Goal: Information Seeking & Learning: Learn about a topic

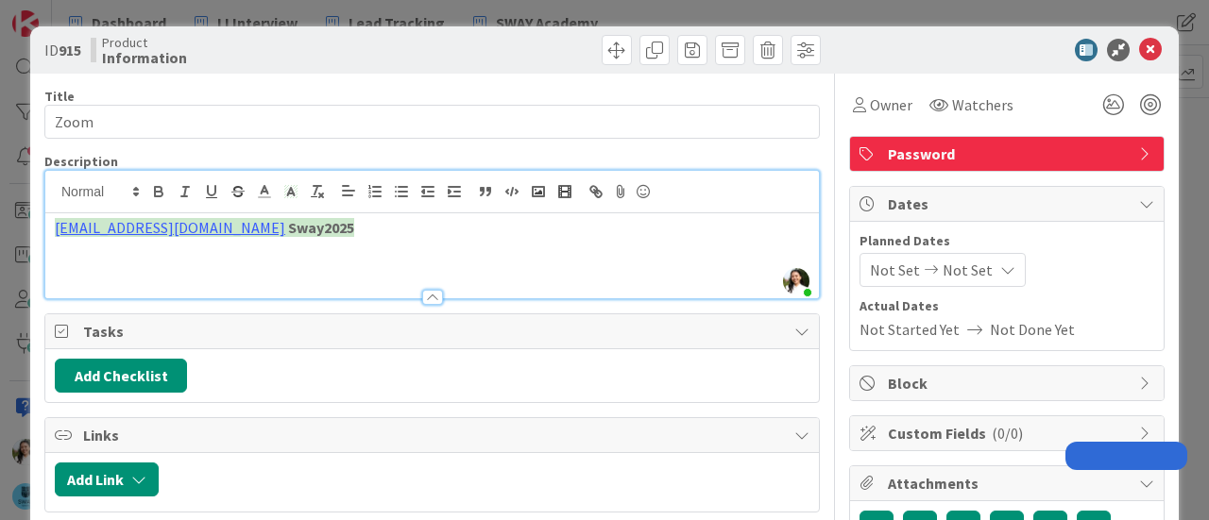
click at [0, 279] on div "ID 915 Product Information Title 4 / 128 Zoom Description Ascencia [PERSON_NAME…" at bounding box center [604, 260] width 1209 height 520
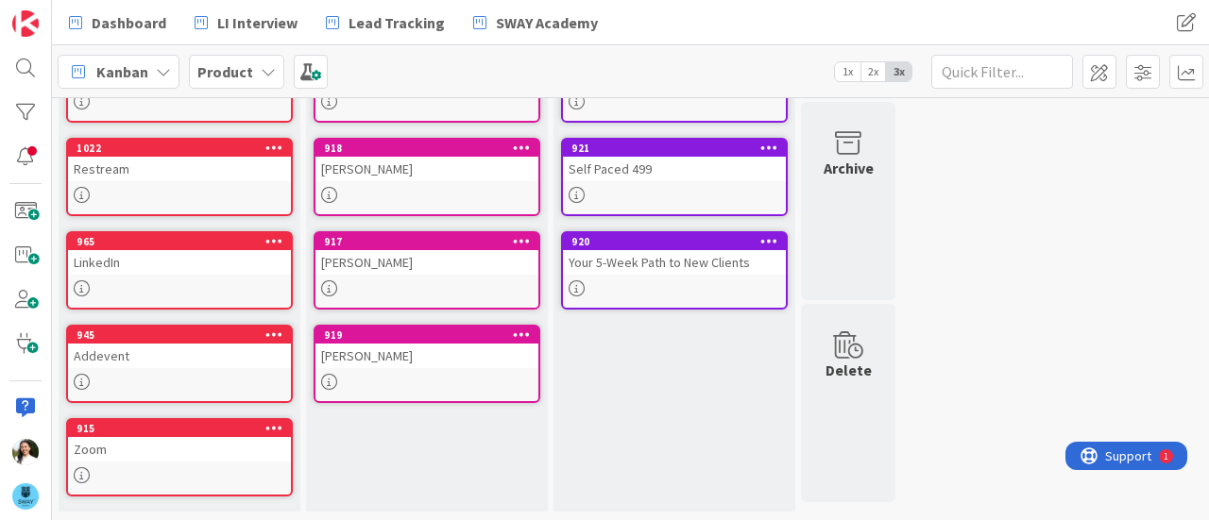
click at [261, 76] on icon at bounding box center [268, 71] width 15 height 15
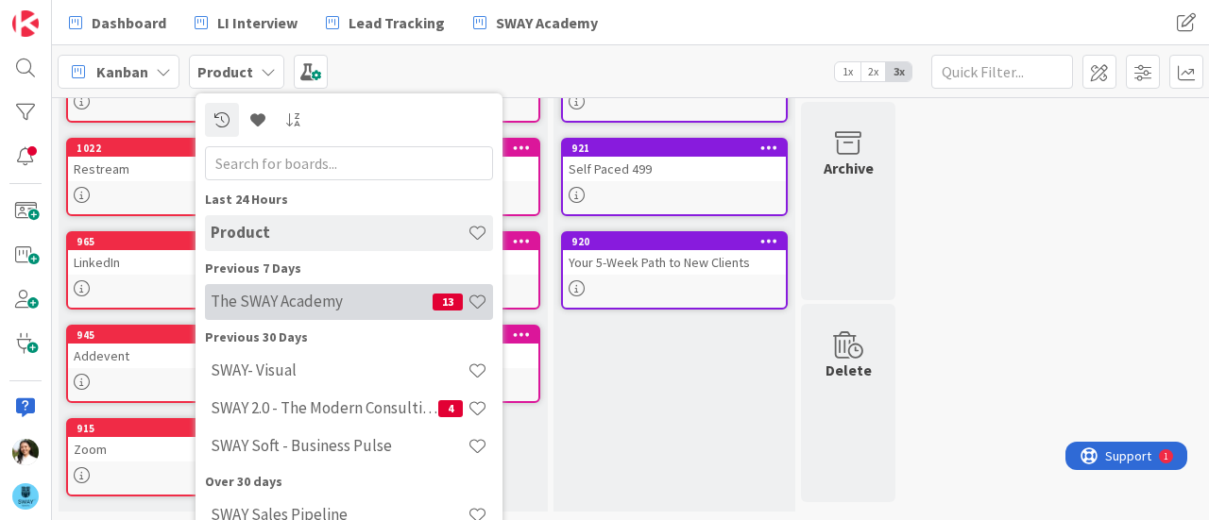
click at [275, 309] on h4 "The SWAY Academy" at bounding box center [322, 301] width 222 height 19
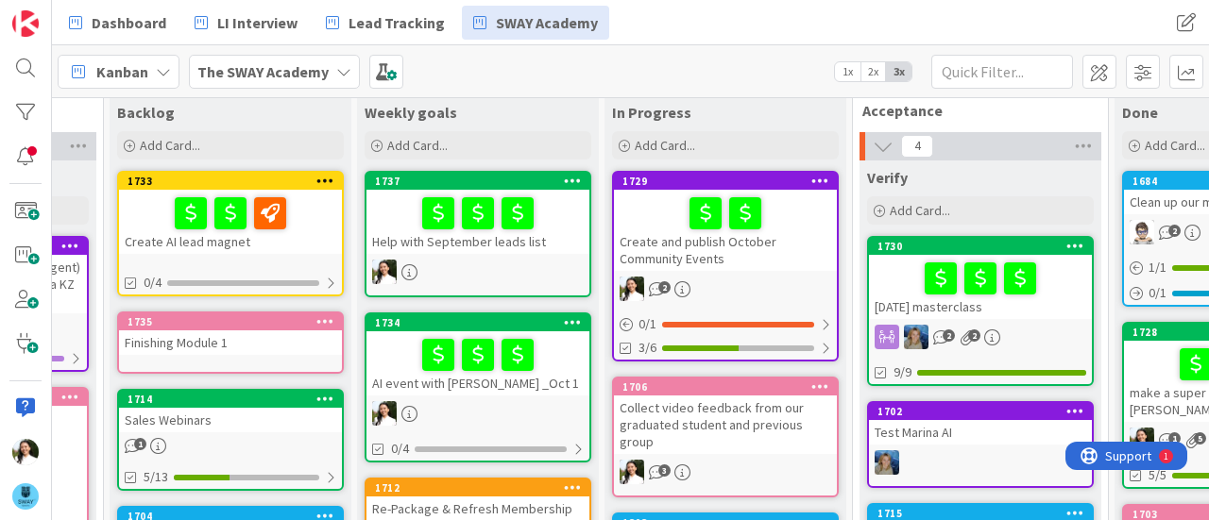
scroll to position [22, 212]
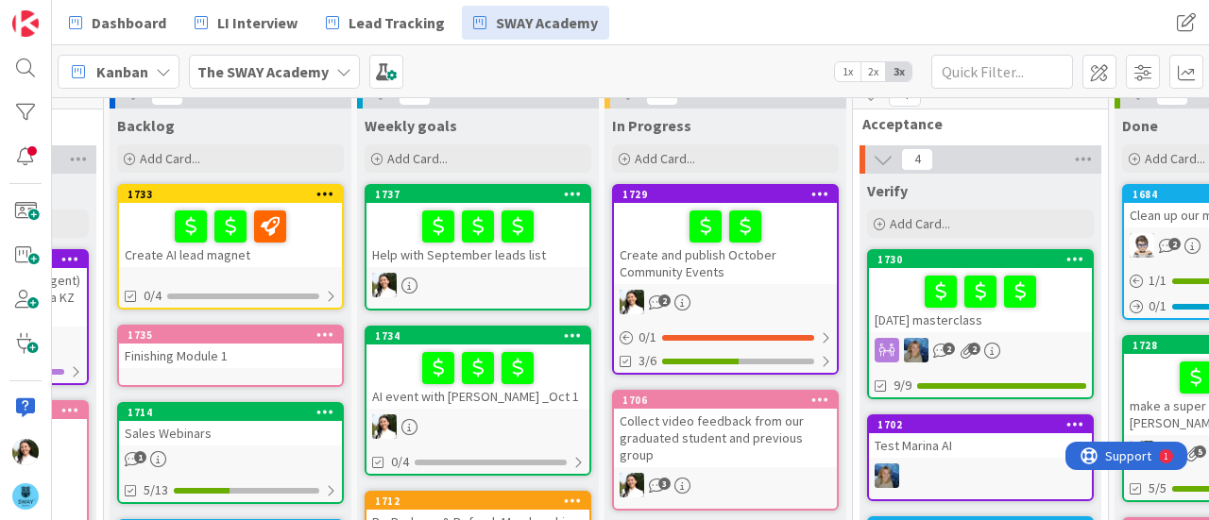
click at [675, 254] on div "Create and publish October Community Events" at bounding box center [725, 243] width 223 height 81
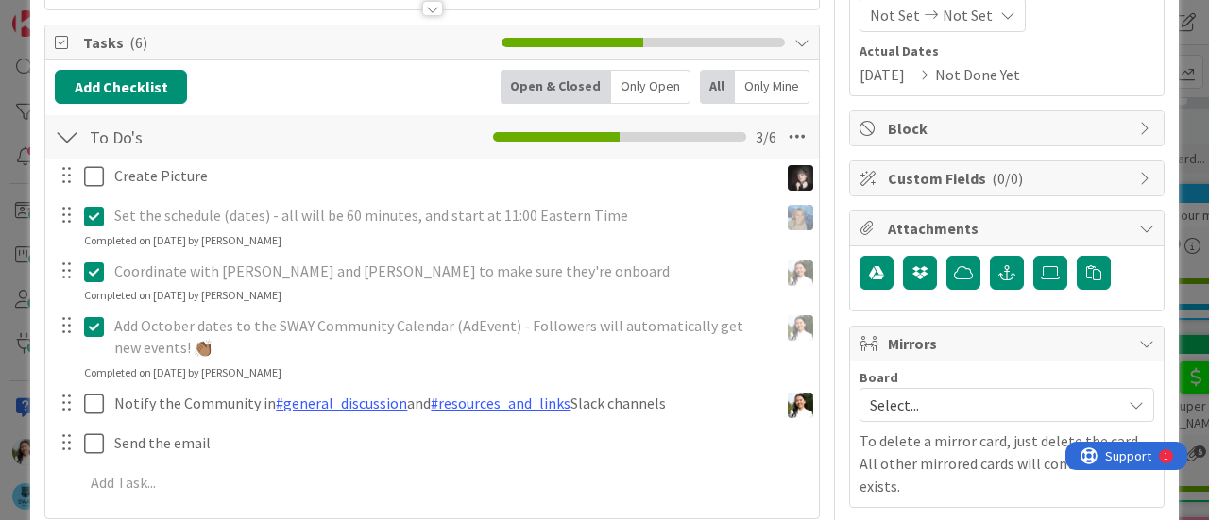
scroll to position [404, 0]
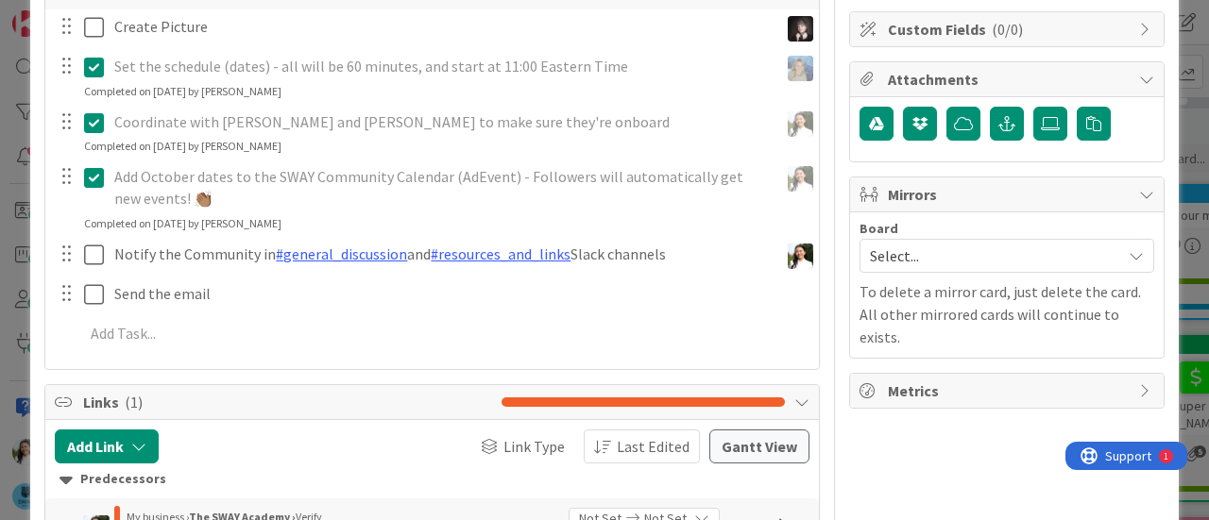
click at [911, 254] on span "Select..." at bounding box center [991, 256] width 242 height 26
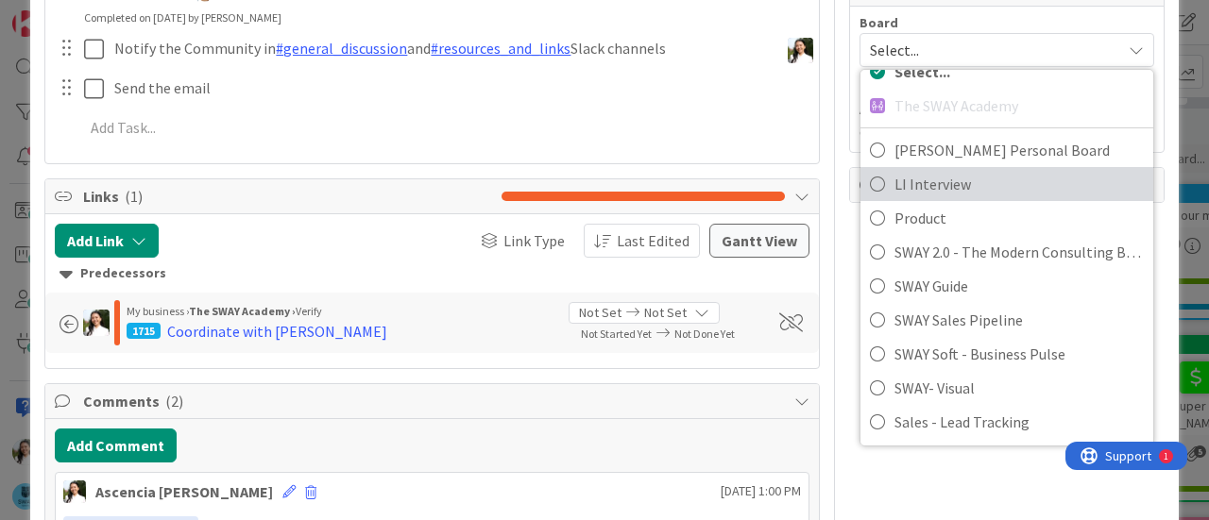
scroll to position [611, 0]
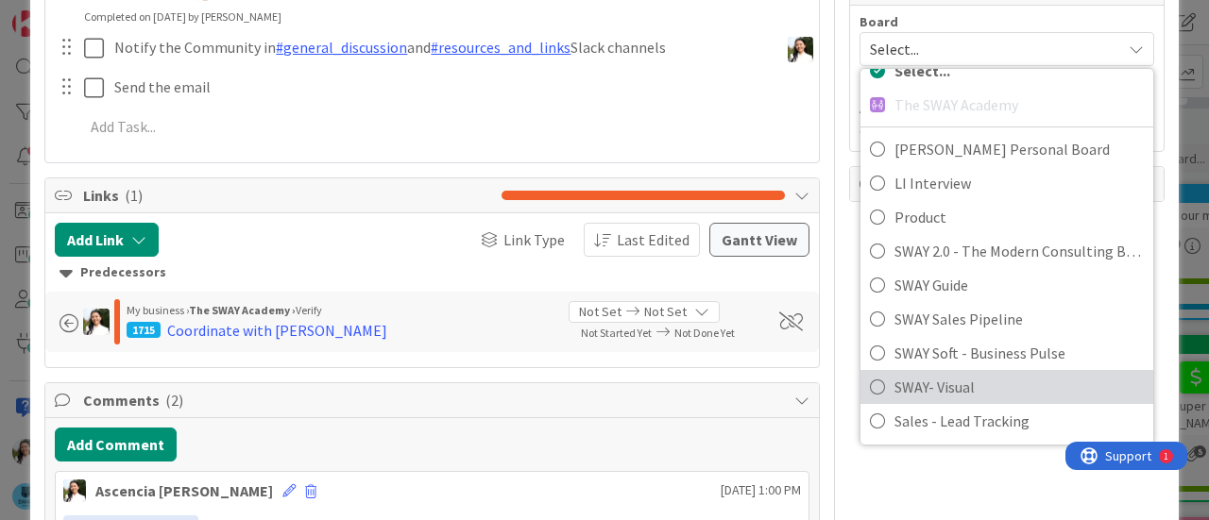
click at [920, 383] on span "SWAY- Visual" at bounding box center [1019, 387] width 249 height 28
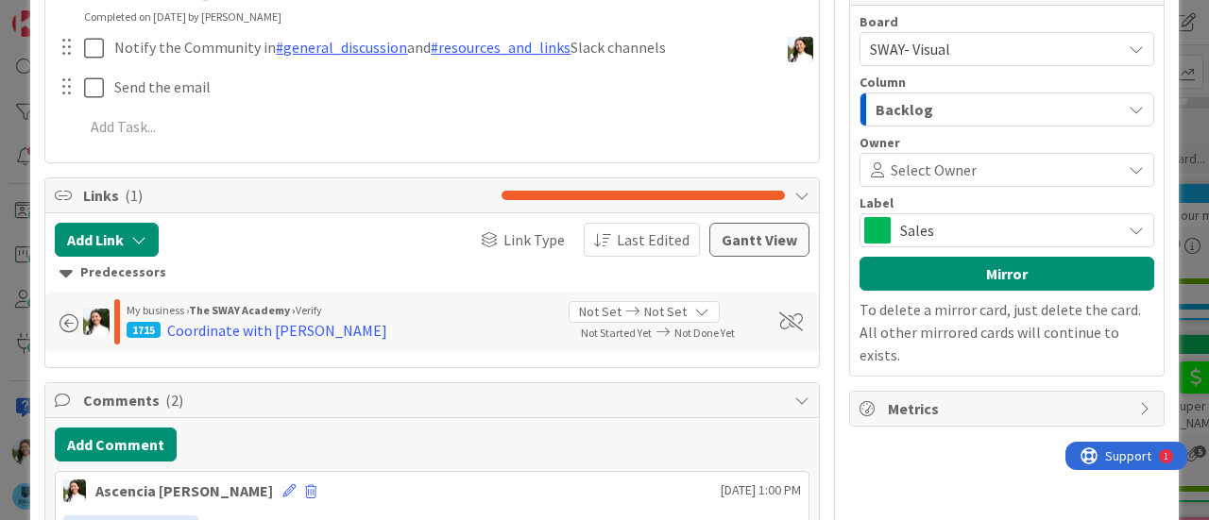
click at [920, 105] on div "Backlog" at bounding box center [996, 109] width 250 height 30
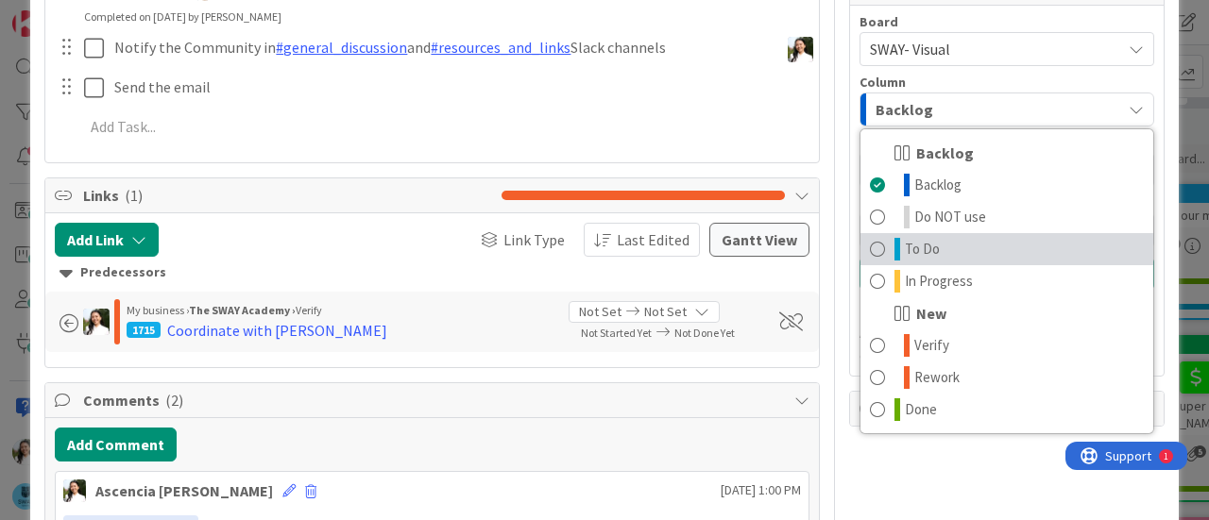
click at [950, 243] on link "To Do" at bounding box center [1007, 249] width 293 height 32
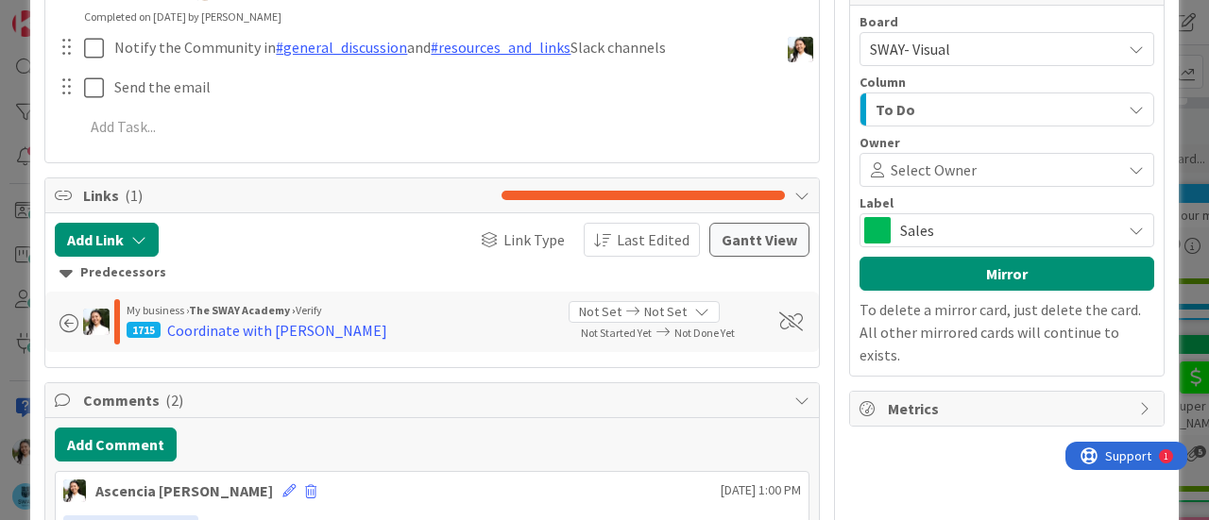
click at [936, 160] on span "Select Owner" at bounding box center [934, 170] width 86 height 23
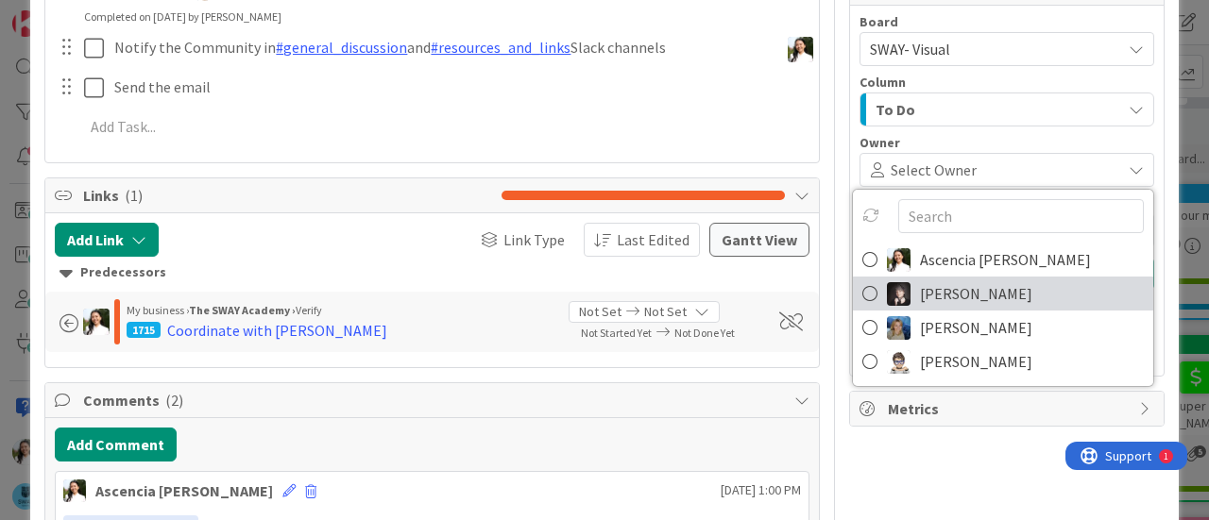
click at [959, 281] on span "[PERSON_NAME]" at bounding box center [976, 294] width 112 height 28
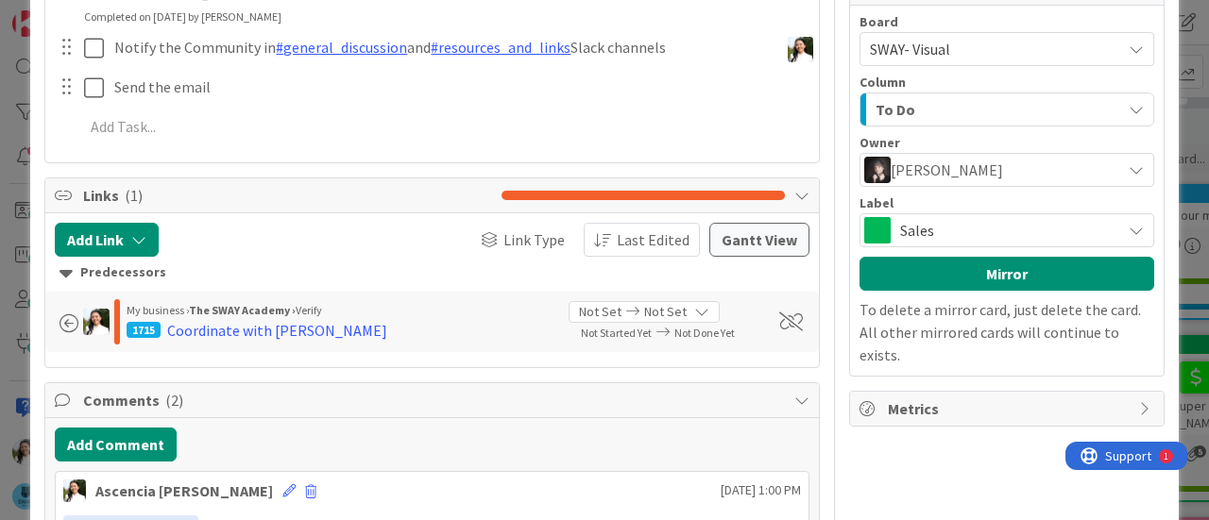
click at [924, 222] on span "Sales" at bounding box center [1006, 230] width 212 height 26
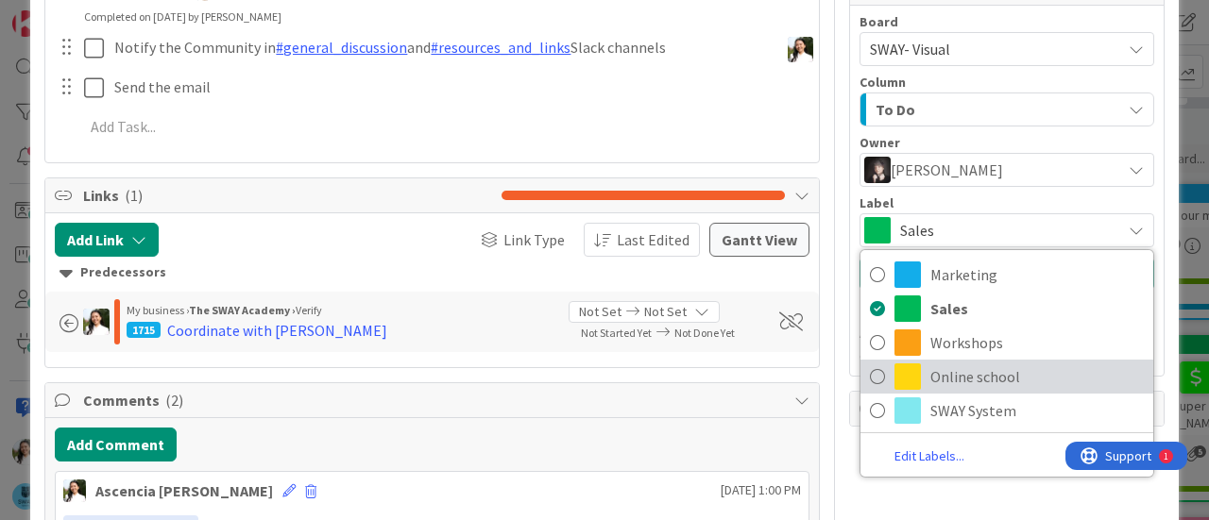
click at [942, 366] on span "Online school" at bounding box center [1036, 377] width 213 height 28
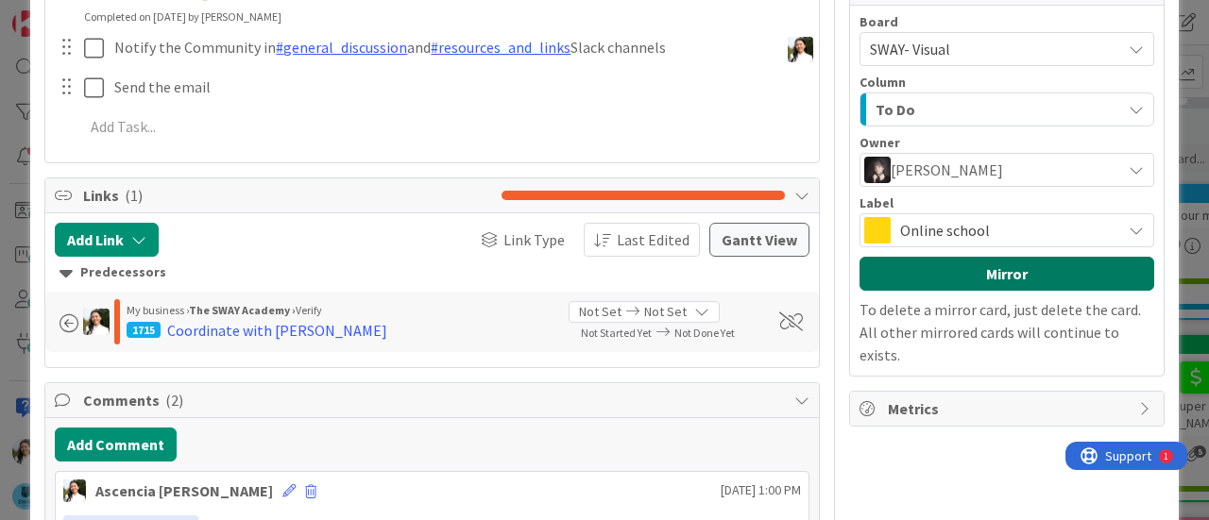
click at [943, 277] on button "Mirror" at bounding box center [1007, 274] width 295 height 34
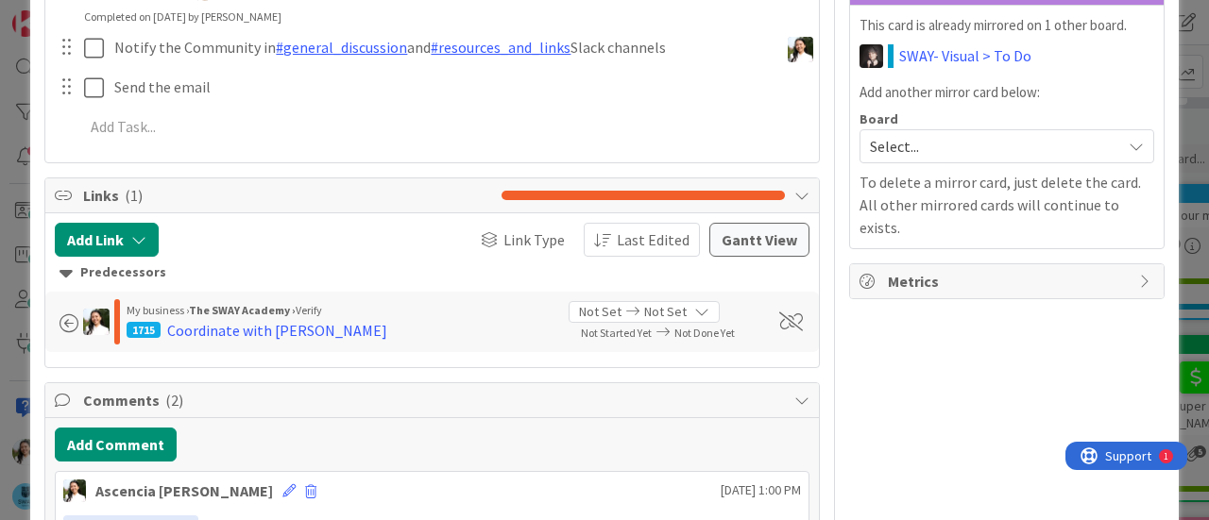
click at [0, 230] on div "ID 1729 The SWAY Academy In Progress Title 43 / 128 Create and publish October …" at bounding box center [604, 260] width 1209 height 520
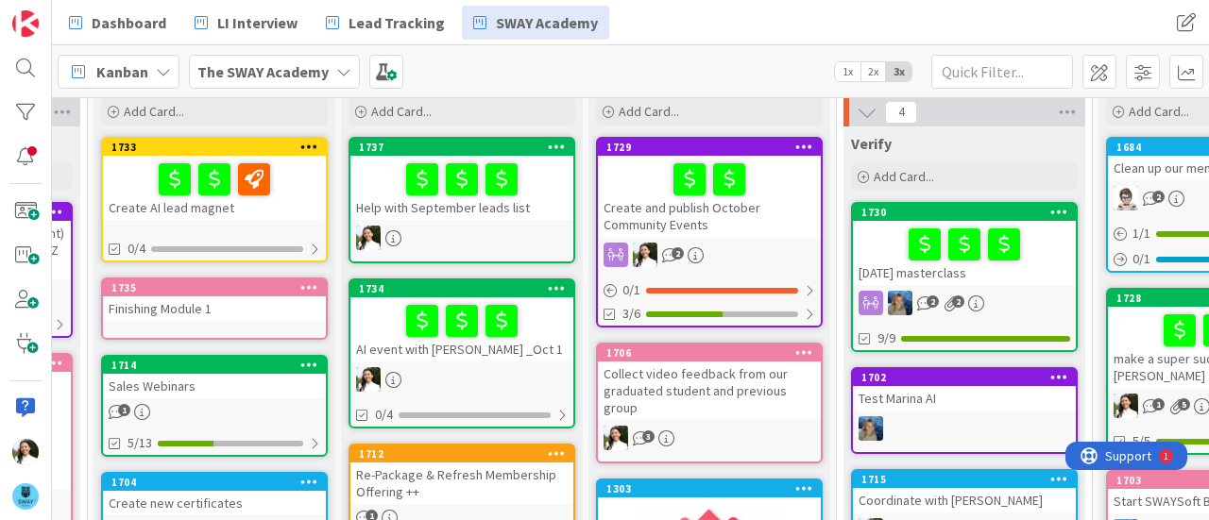
scroll to position [68, 228]
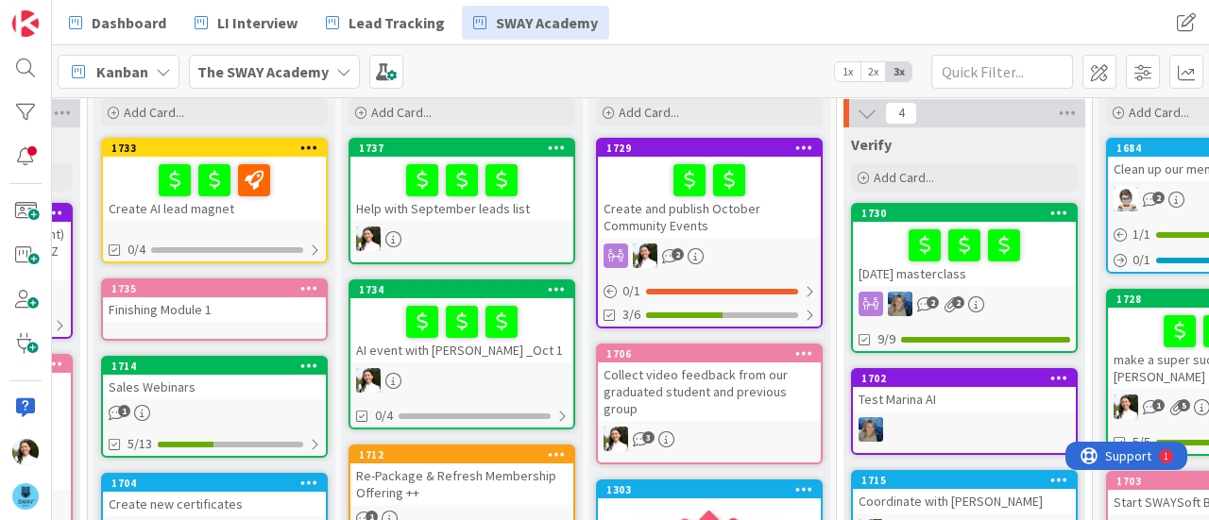
click at [550, 200] on div "Help with September leads list" at bounding box center [461, 189] width 223 height 64
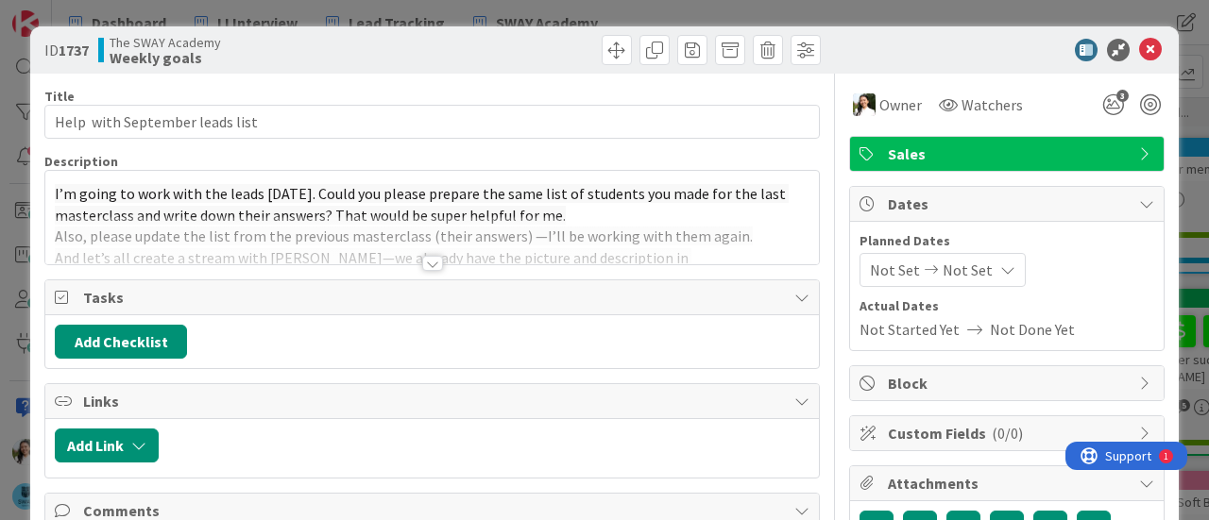
click at [434, 264] on div at bounding box center [432, 263] width 21 height 15
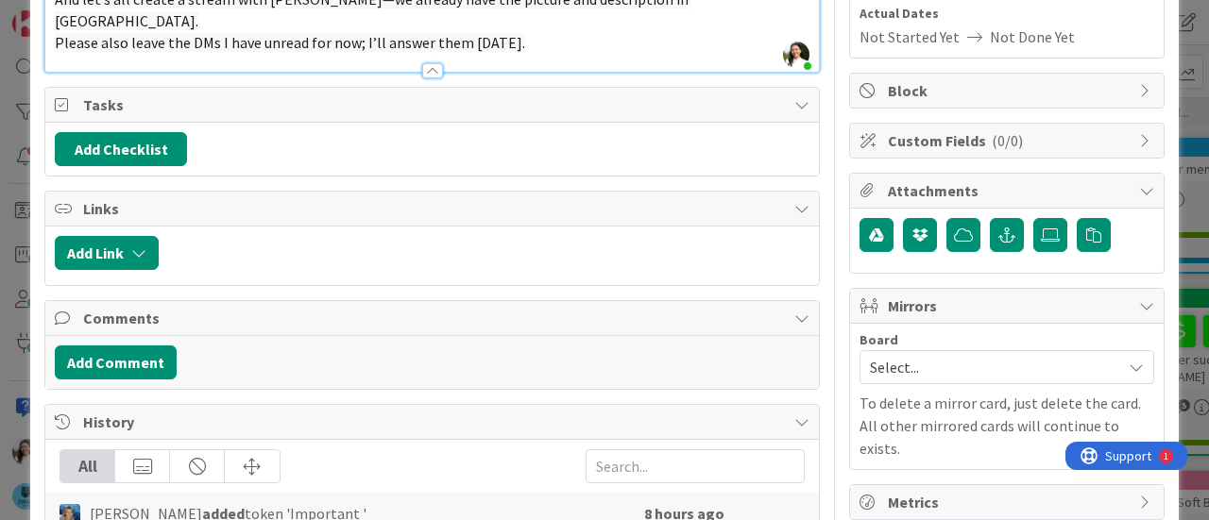
scroll to position [359, 0]
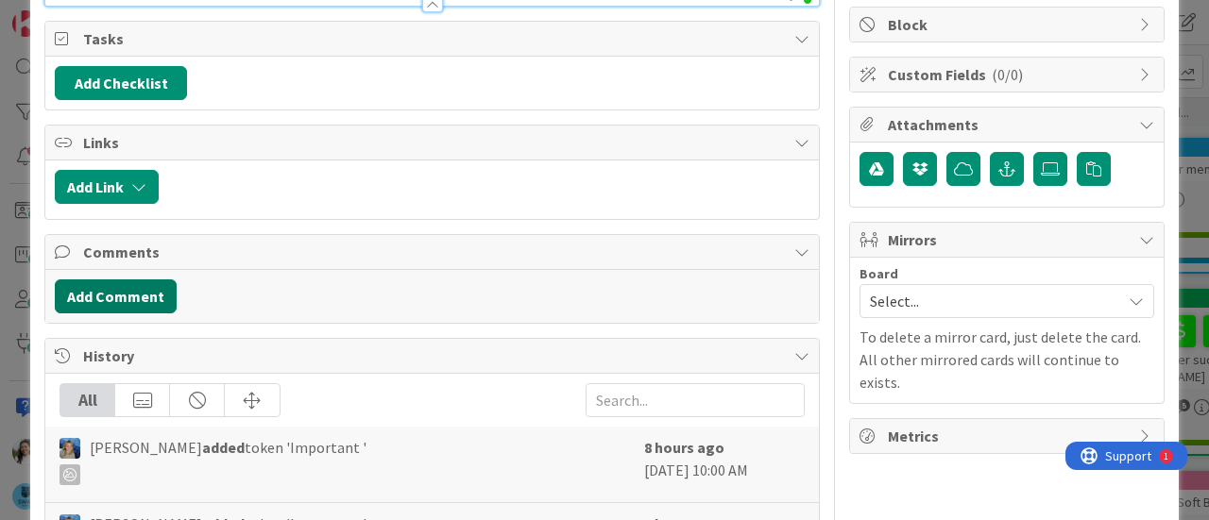
click at [137, 280] on button "Add Comment" at bounding box center [116, 297] width 122 height 34
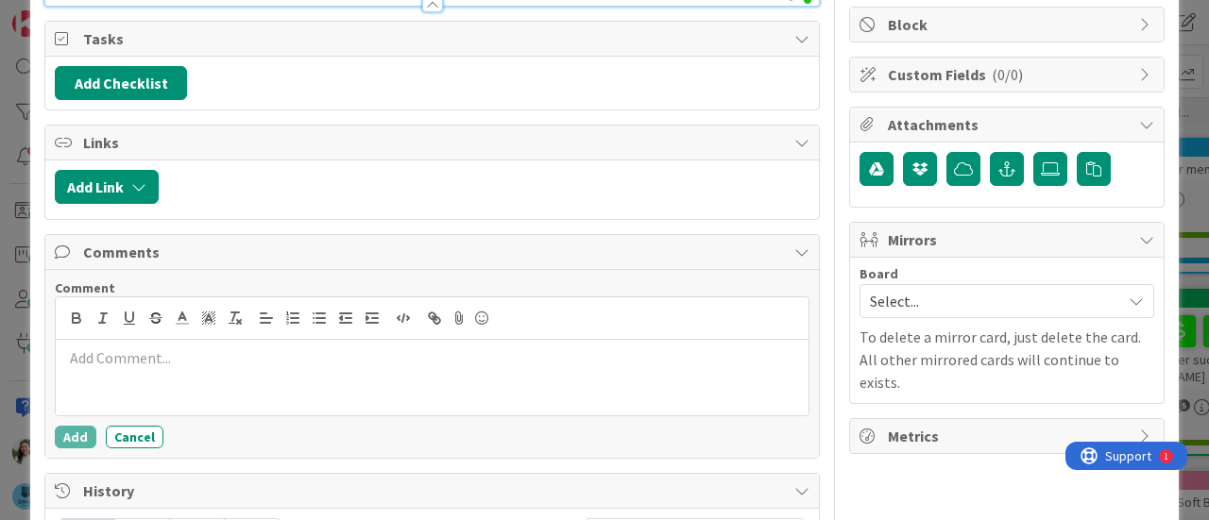
click at [257, 348] on p at bounding box center [432, 359] width 738 height 22
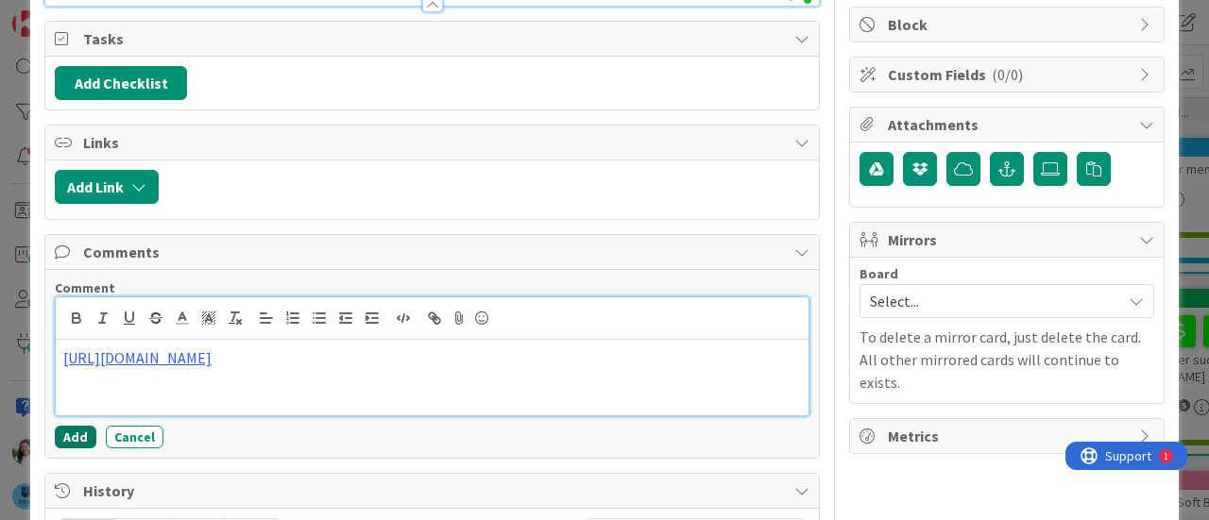
click at [72, 426] on button "Add" at bounding box center [76, 437] width 42 height 23
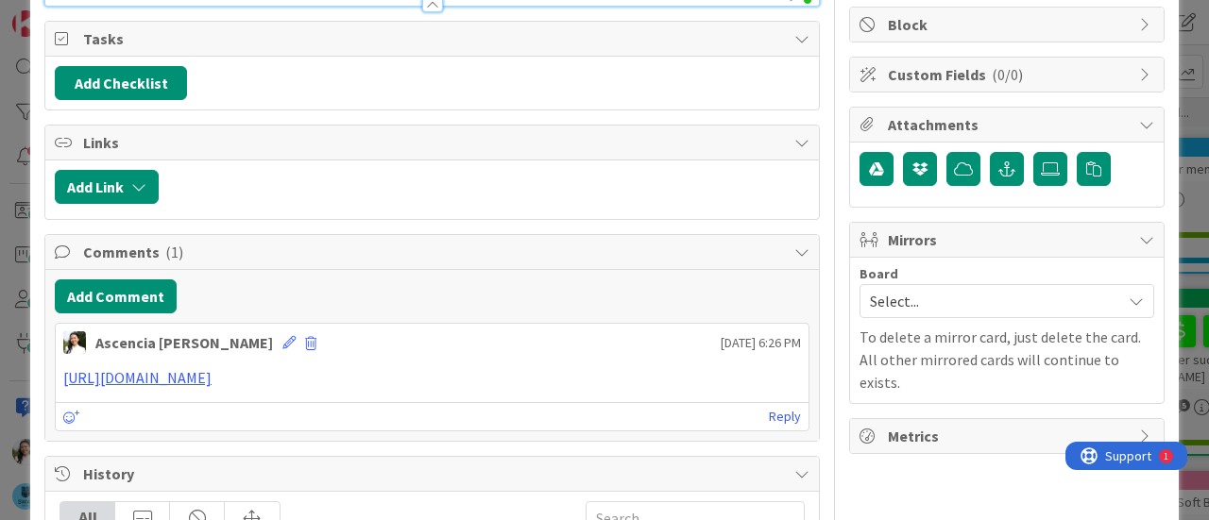
scroll to position [0, 0]
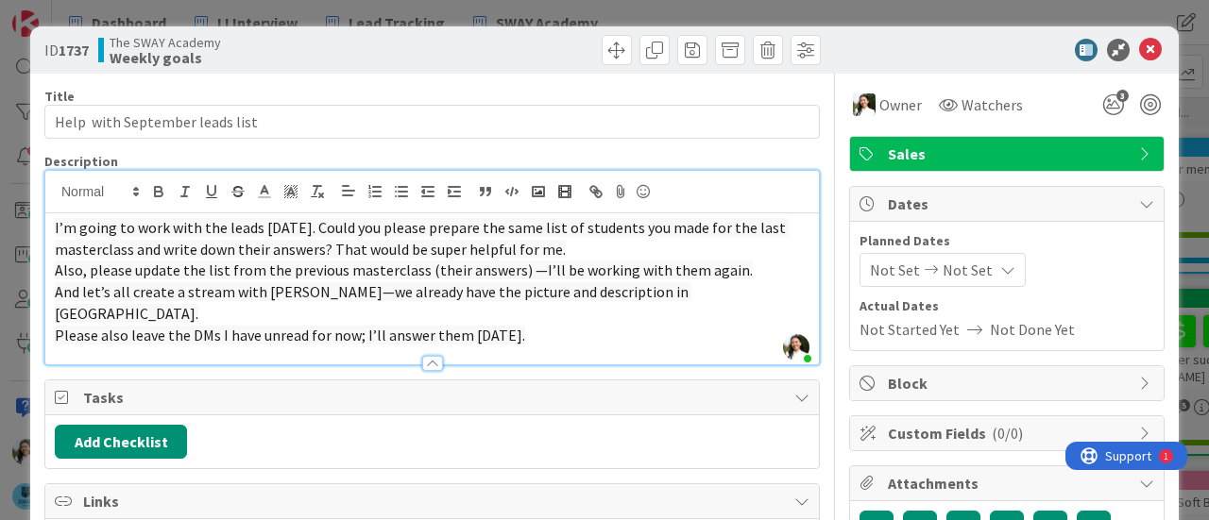
click at [0, 312] on div "ID 1737 The SWAY Academy Weekly goals Title 32 / 128 Help with September leads …" at bounding box center [604, 260] width 1209 height 520
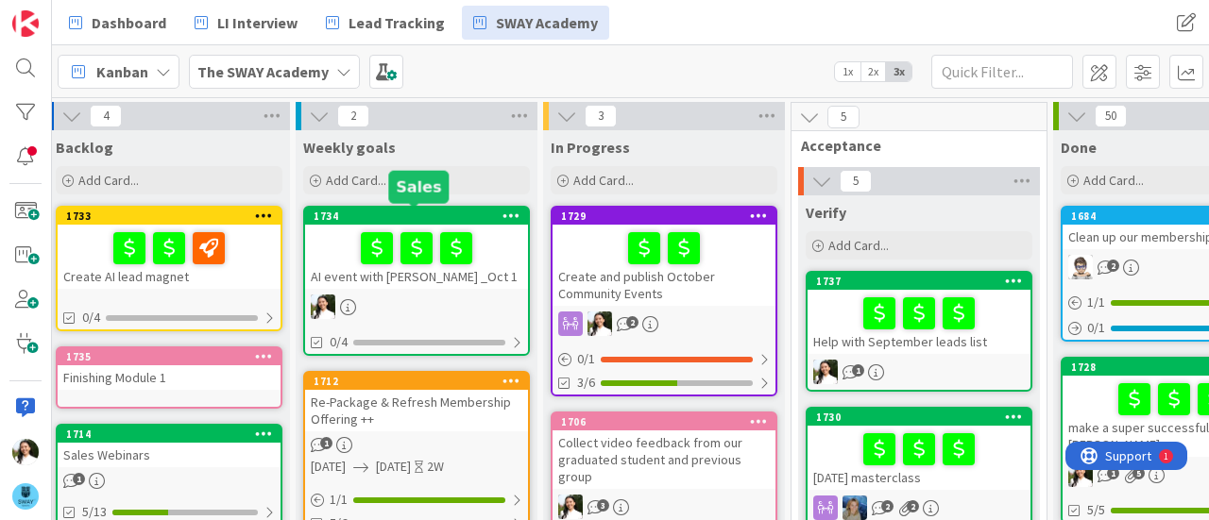
scroll to position [0, 279]
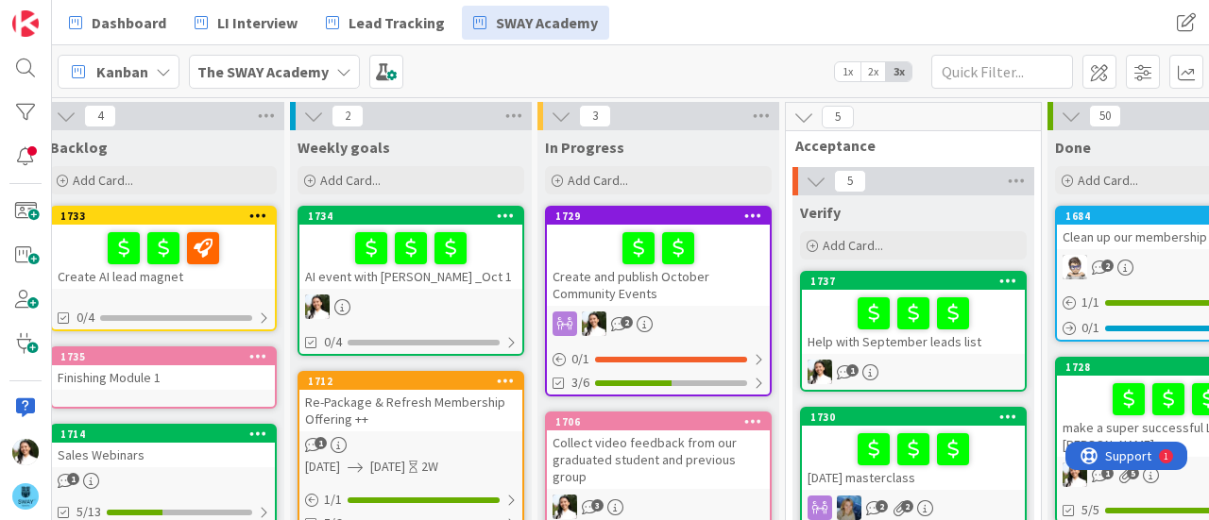
click at [464, 287] on div "AI event with [PERSON_NAME] _Oct 1" at bounding box center [410, 257] width 223 height 64
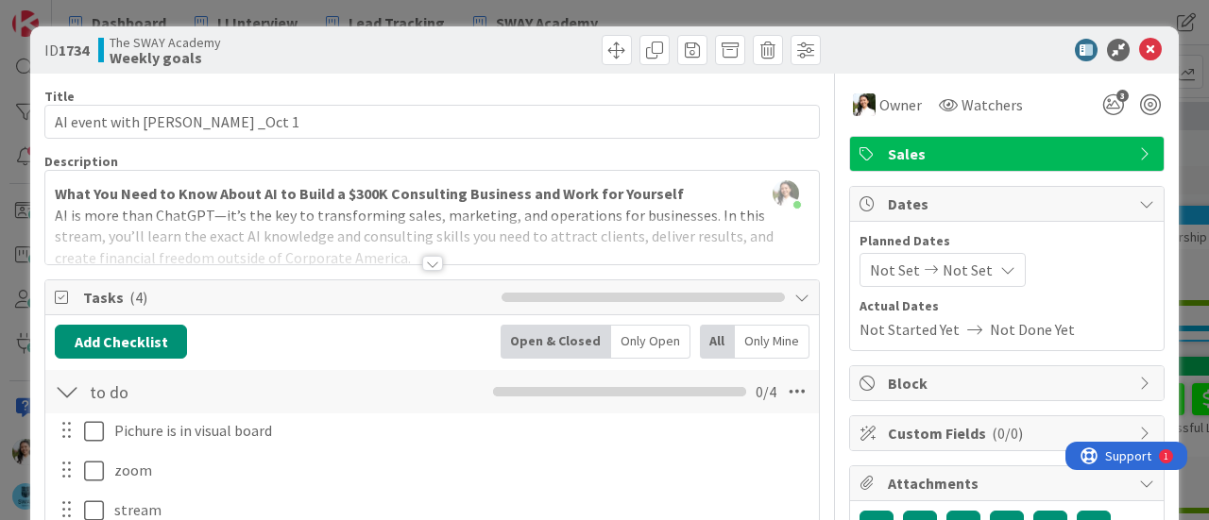
click at [427, 264] on div at bounding box center [432, 263] width 21 height 15
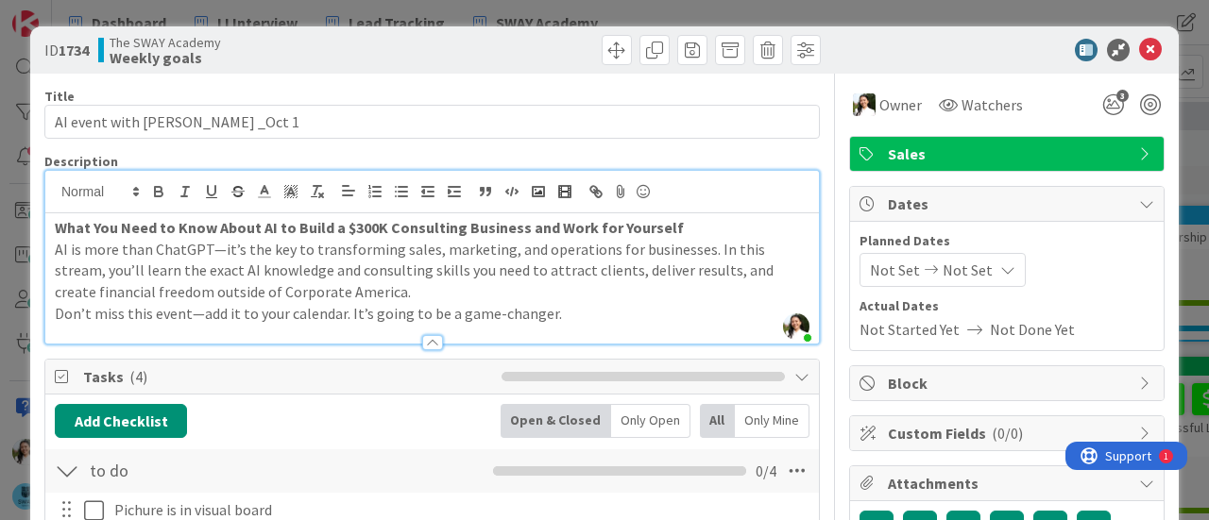
click at [0, 265] on div "ID 1734 The SWAY Academy Weekly goals Title 27 / 128 AI event with [PERSON_NAME…" at bounding box center [604, 260] width 1209 height 520
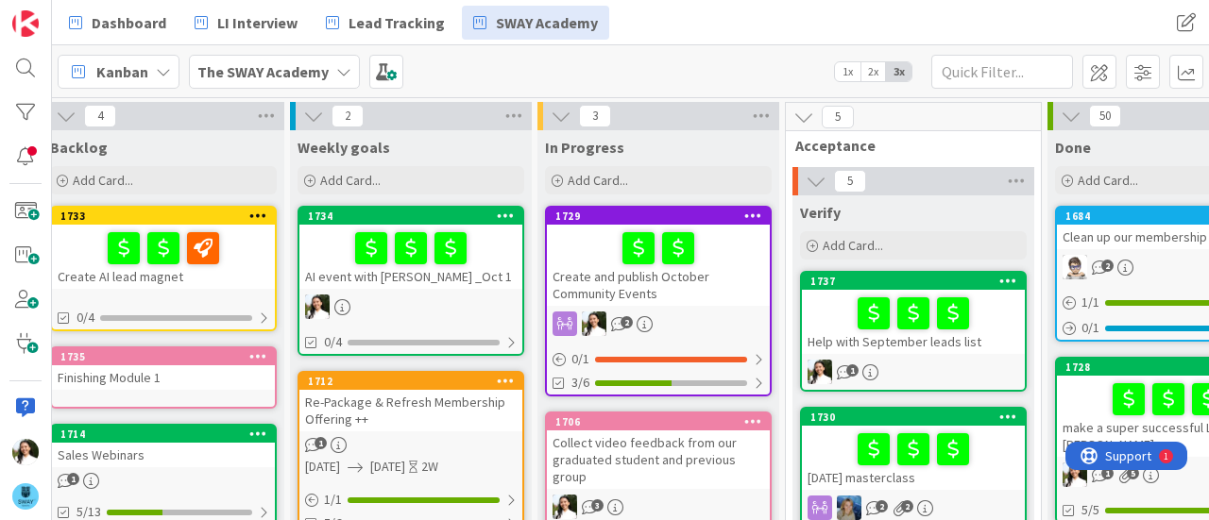
click at [321, 71] on b "The SWAY Academy" at bounding box center [262, 71] width 131 height 19
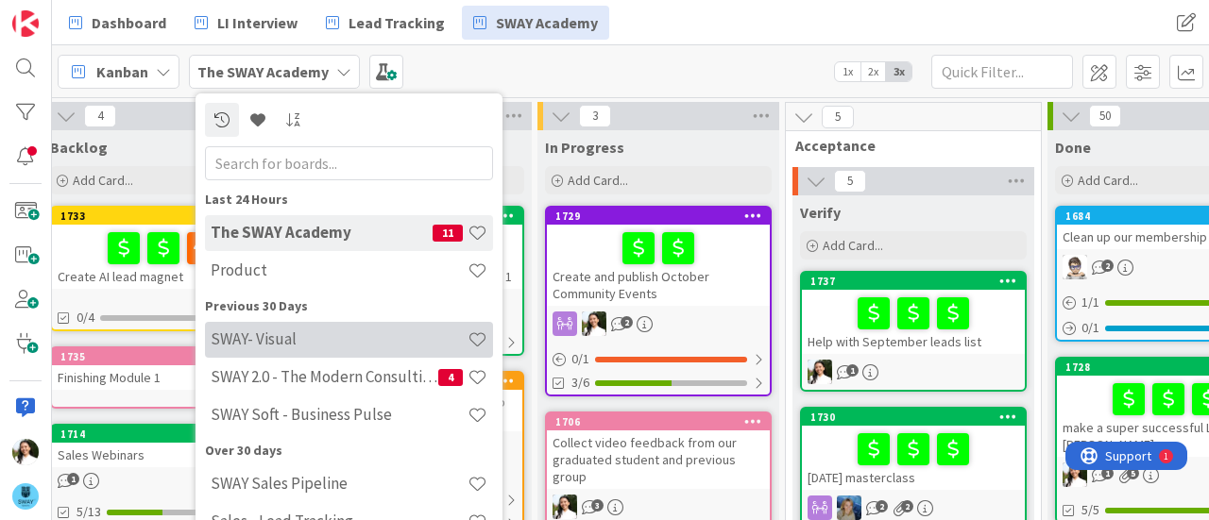
click at [336, 333] on h4 "SWAY- Visual" at bounding box center [339, 339] width 257 height 19
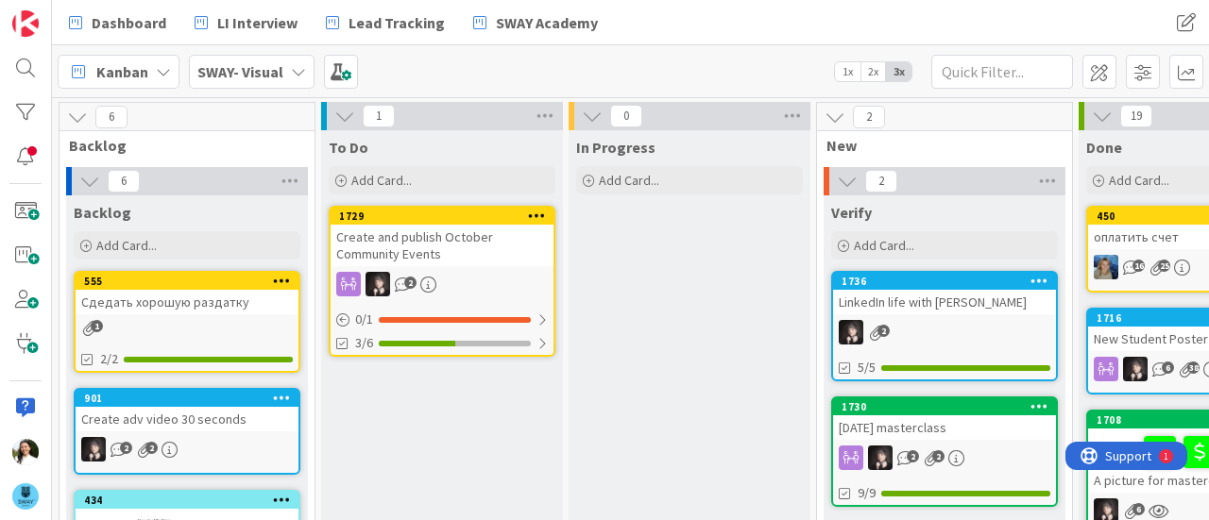
click at [887, 294] on div "LinkedIn life with [PERSON_NAME]" at bounding box center [944, 302] width 223 height 25
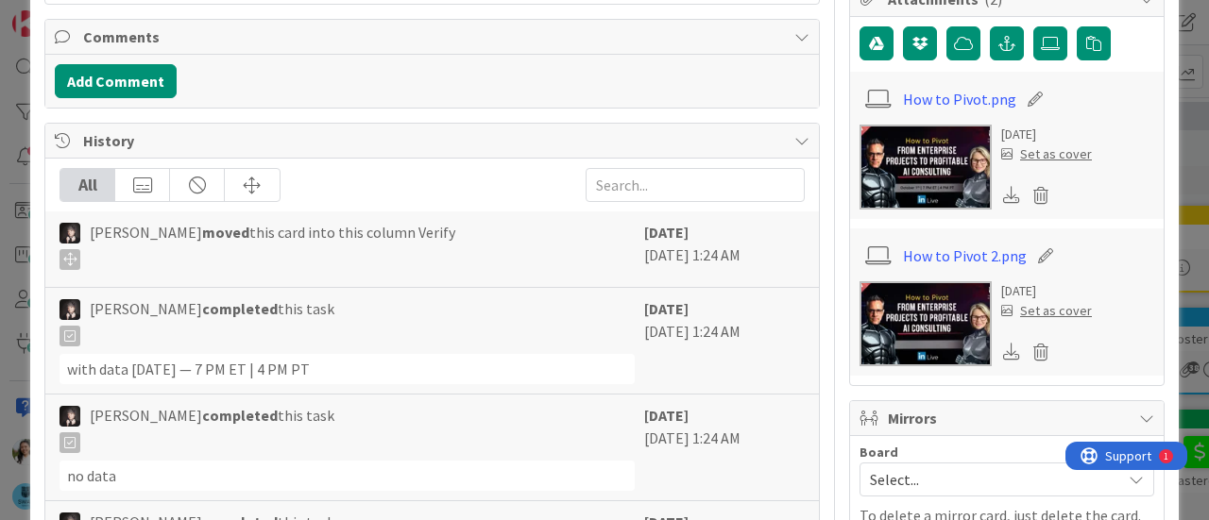
scroll to position [484, 0]
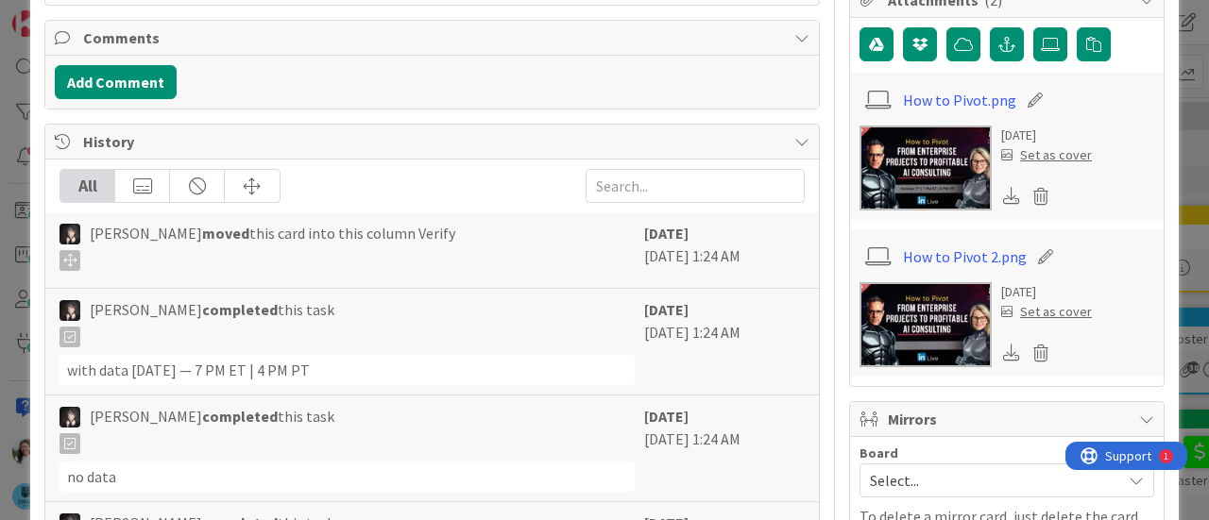
click at [1003, 187] on icon at bounding box center [1011, 195] width 17 height 17
click at [1178, 58] on div "ID 1736 SWAY- Visual Verify Title 34 / 128 LinkedIn life with [PERSON_NAME] Des…" at bounding box center [604, 260] width 1209 height 520
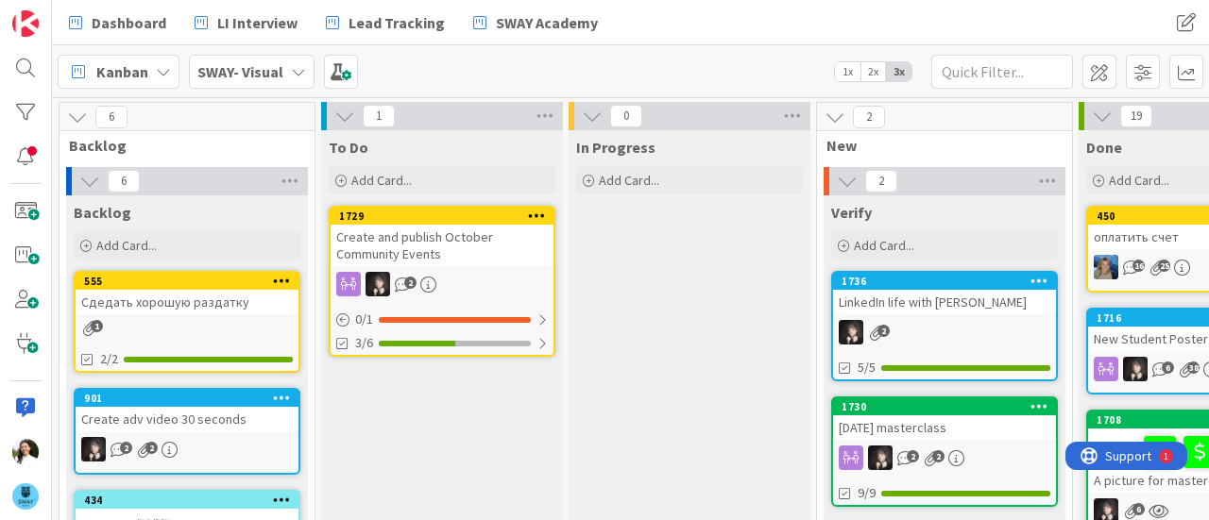
click at [266, 72] on b "SWAY- Visual" at bounding box center [240, 71] width 86 height 19
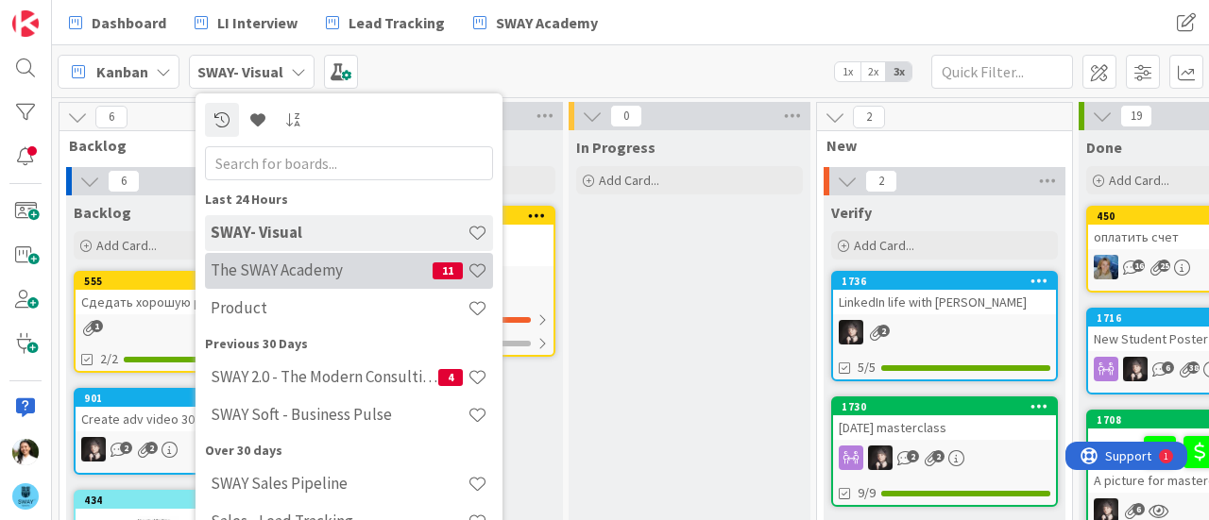
click at [308, 266] on h4 "The SWAY Academy" at bounding box center [322, 270] width 222 height 19
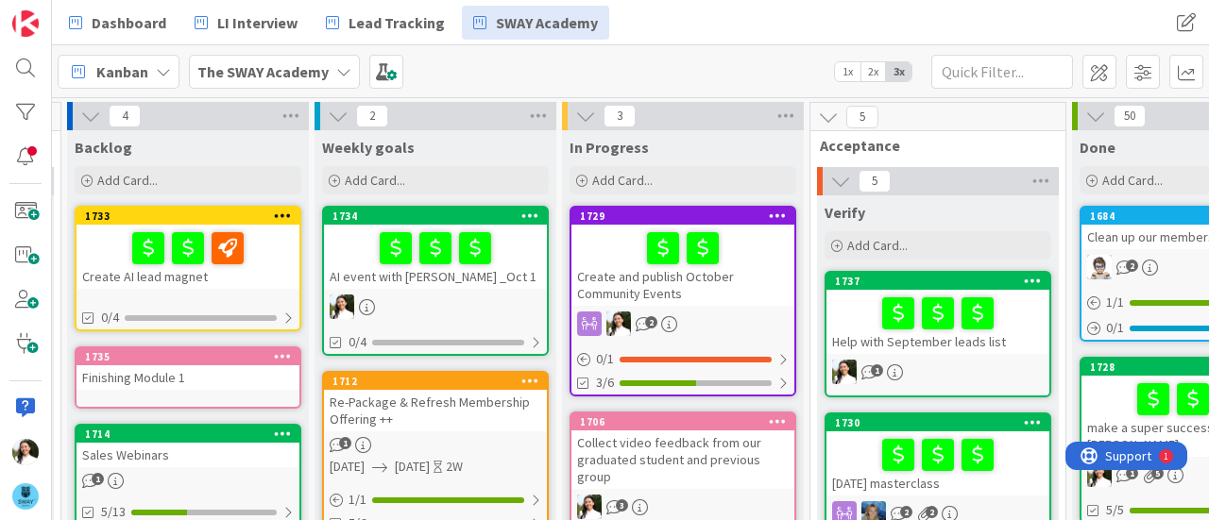
scroll to position [0, 250]
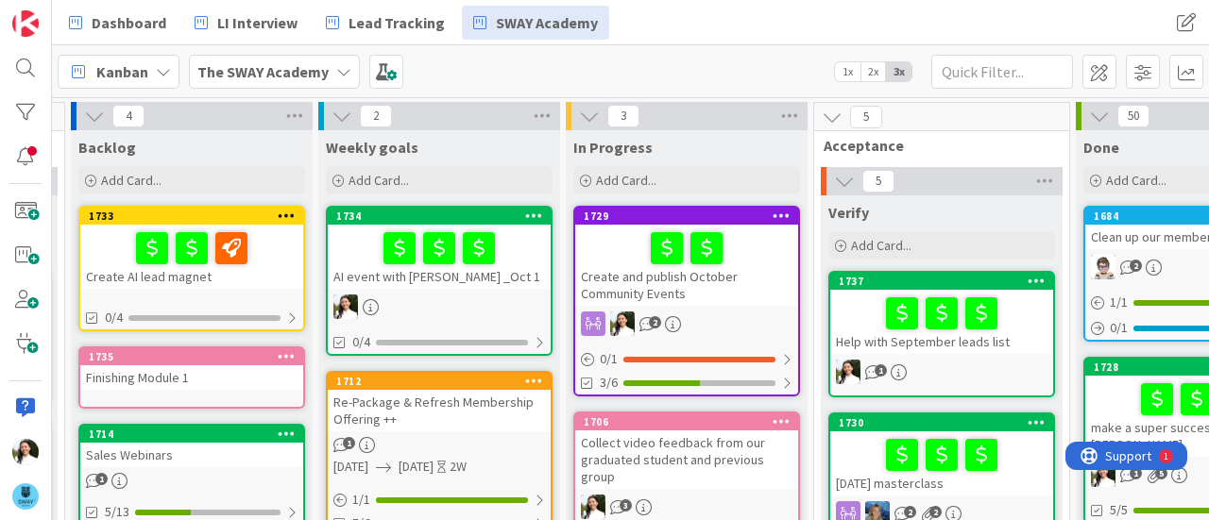
click at [478, 278] on div "AI event with [PERSON_NAME] _Oct 1" at bounding box center [439, 257] width 223 height 64
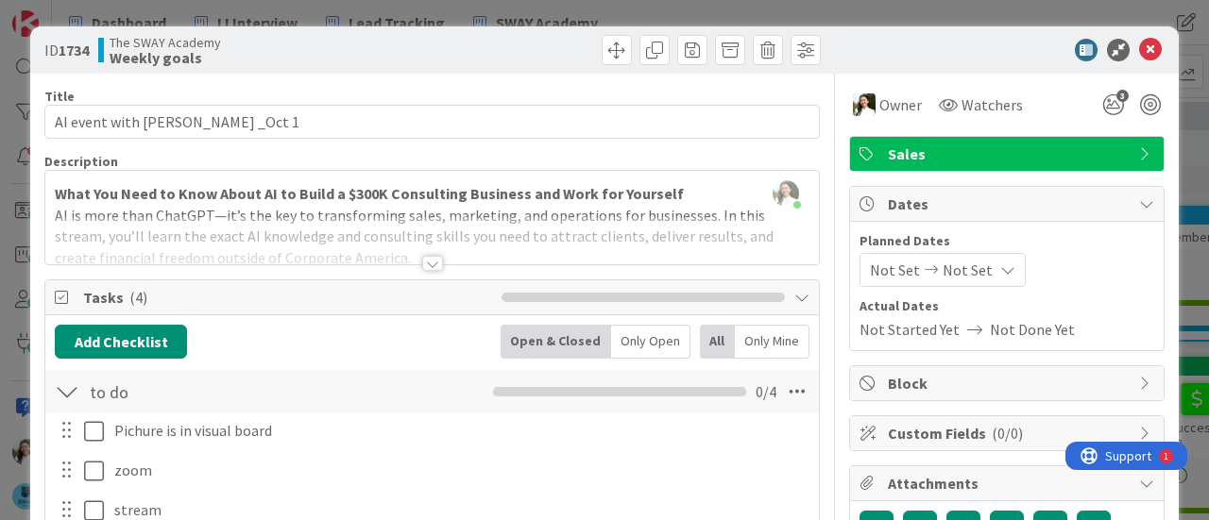
click at [309, 217] on div at bounding box center [432, 240] width 774 height 48
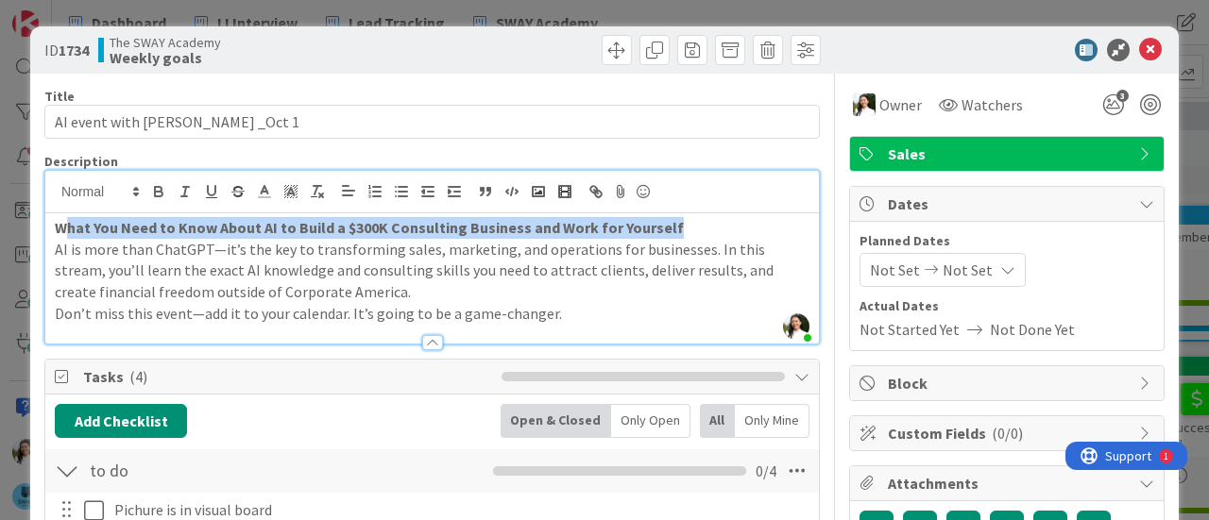
drag, startPoint x: 696, startPoint y: 221, endPoint x: 57, endPoint y: 212, distance: 639.6
click at [57, 213] on div "What You Need to Know About AI to Build a $300K Consulting Business and Work fo…" at bounding box center [432, 278] width 774 height 130
copy strong "What You Need to Know About AI to Build a $300K Consulting Business and Work fo…"
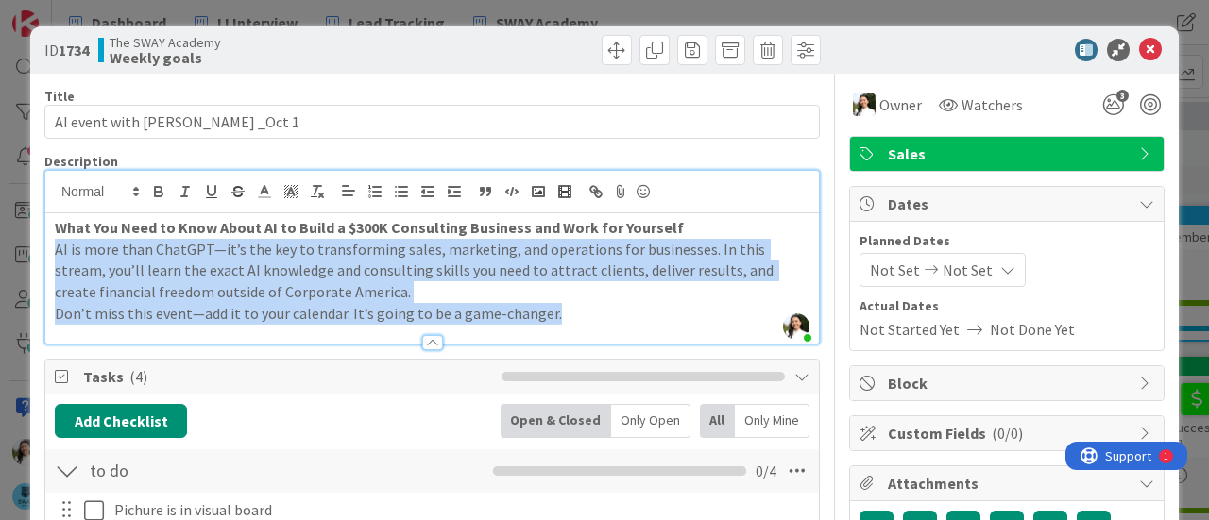
drag, startPoint x: 557, startPoint y: 315, endPoint x: 31, endPoint y: 250, distance: 530.1
copy div "AI is more than ChatGPT—it’s the key to transforming sales, marketing, and oper…"
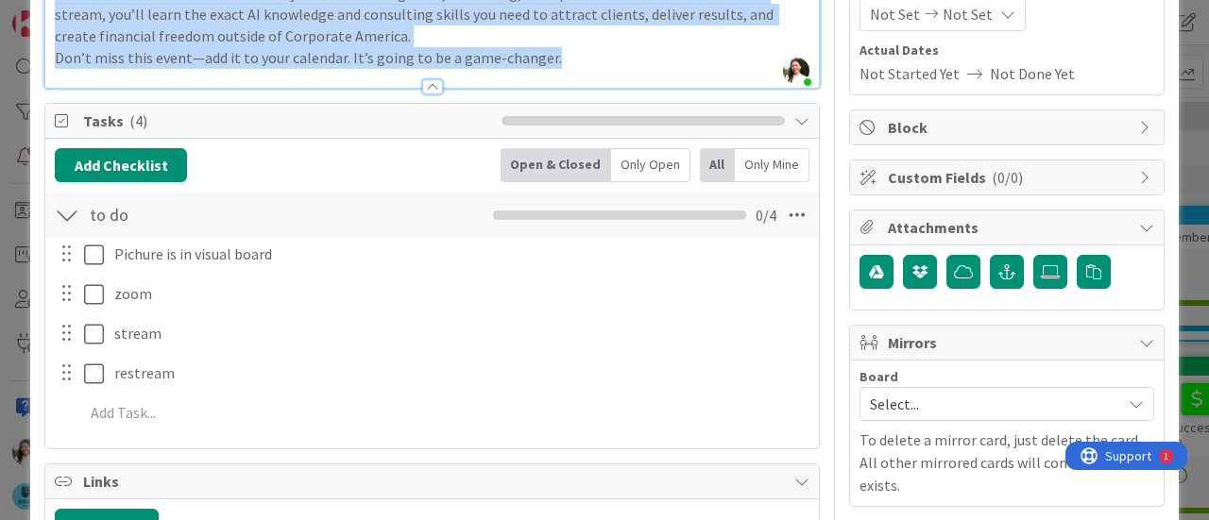
scroll to position [263, 0]
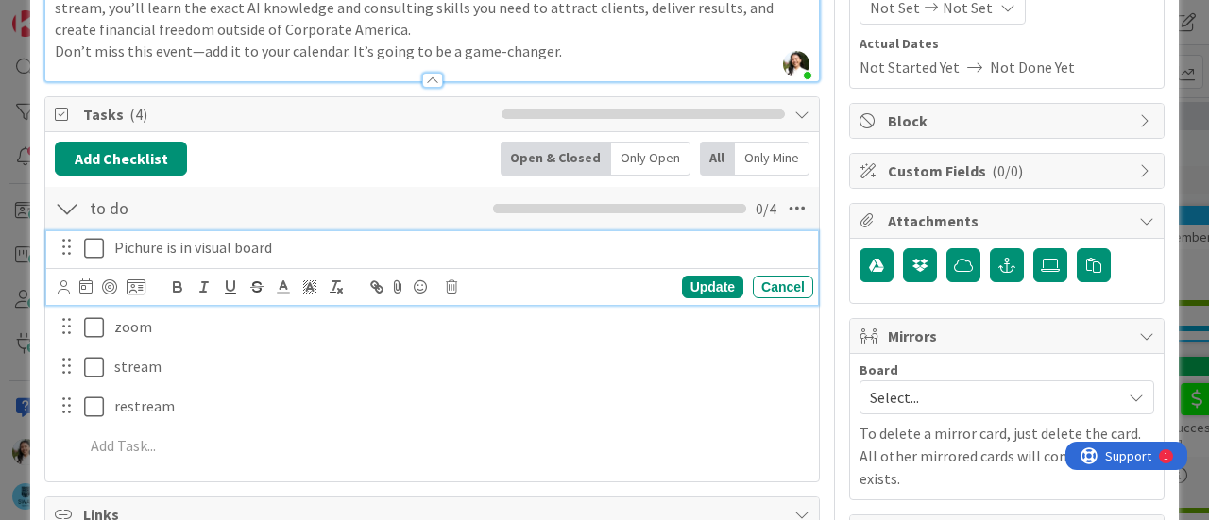
click at [94, 249] on icon at bounding box center [94, 248] width 20 height 23
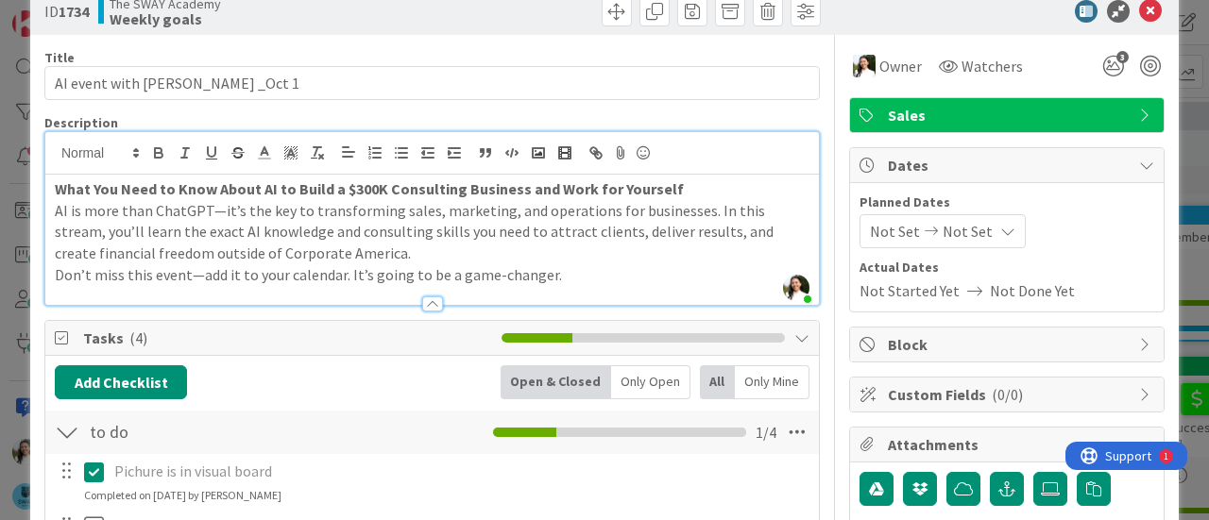
scroll to position [38, 0]
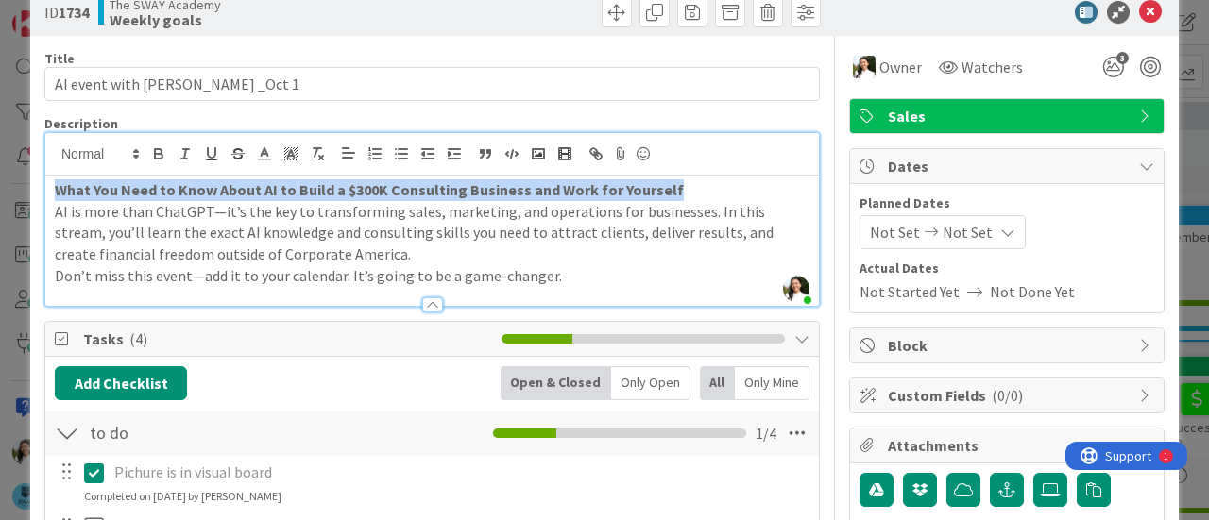
drag, startPoint x: 680, startPoint y: 190, endPoint x: 43, endPoint y: 185, distance: 636.7
click at [45, 185] on div "What You Need to Know About AI to Build a $300K Consulting Business and Work fo…" at bounding box center [432, 241] width 774 height 130
copy strong "What You Need to Know About AI to Build a $300K Consulting Business and Work fo…"
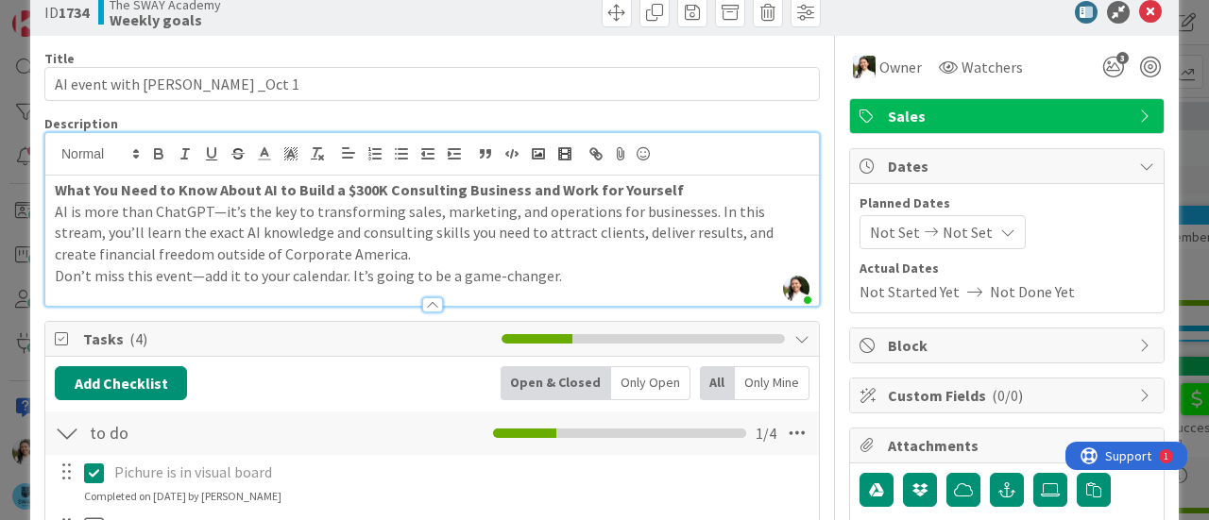
click at [0, 392] on div "ID 1734 The SWAY Academy Weekly goals Title 27 / 128 AI event with [PERSON_NAME…" at bounding box center [604, 260] width 1209 height 520
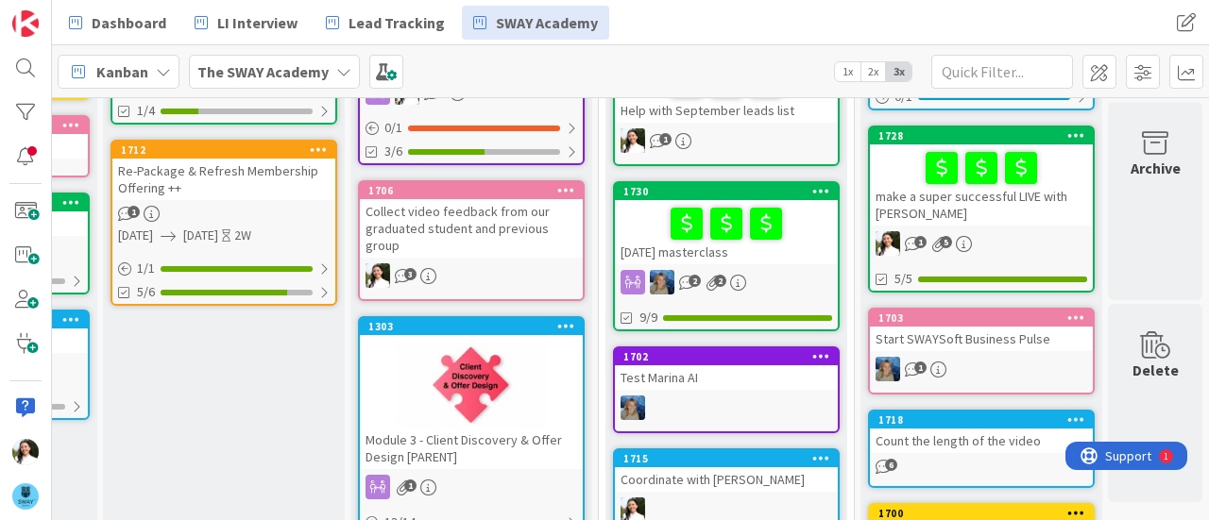
click at [886, 201] on div "make a super successful LIVE with [PERSON_NAME]" at bounding box center [981, 185] width 223 height 81
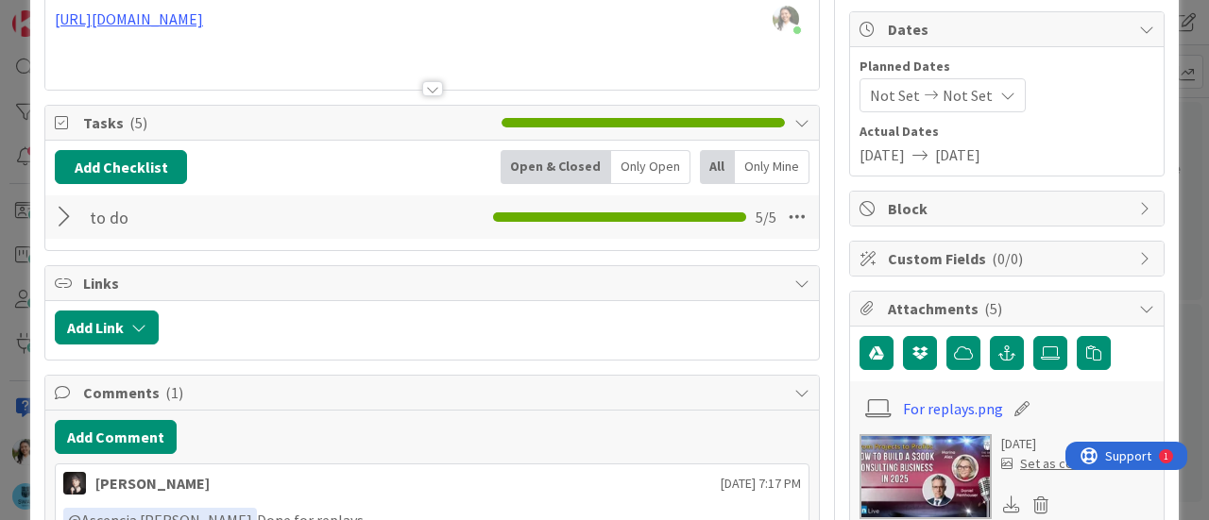
scroll to position [173, 0]
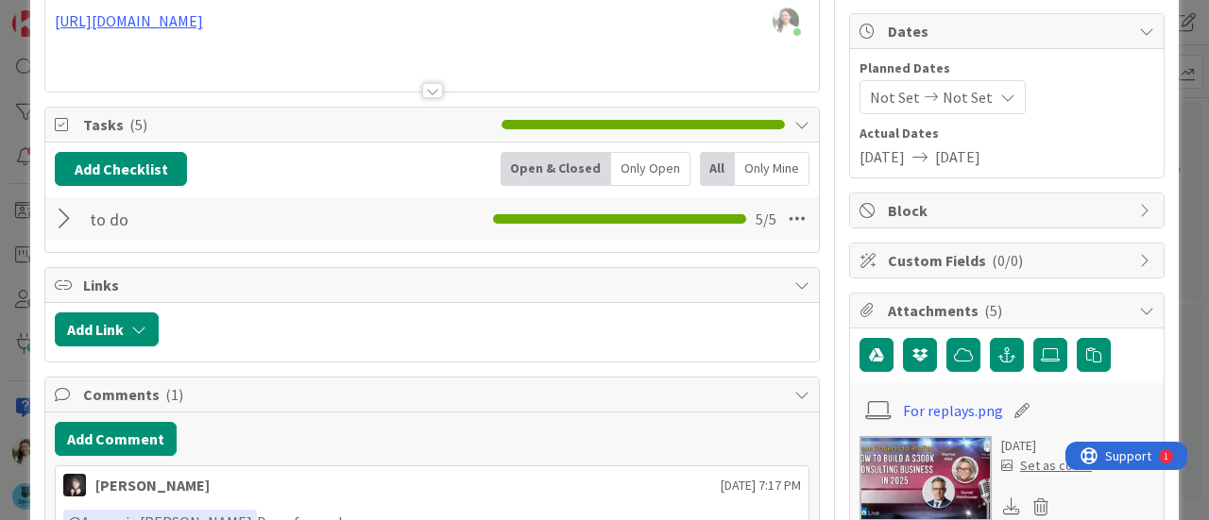
click at [57, 221] on div at bounding box center [67, 219] width 25 height 34
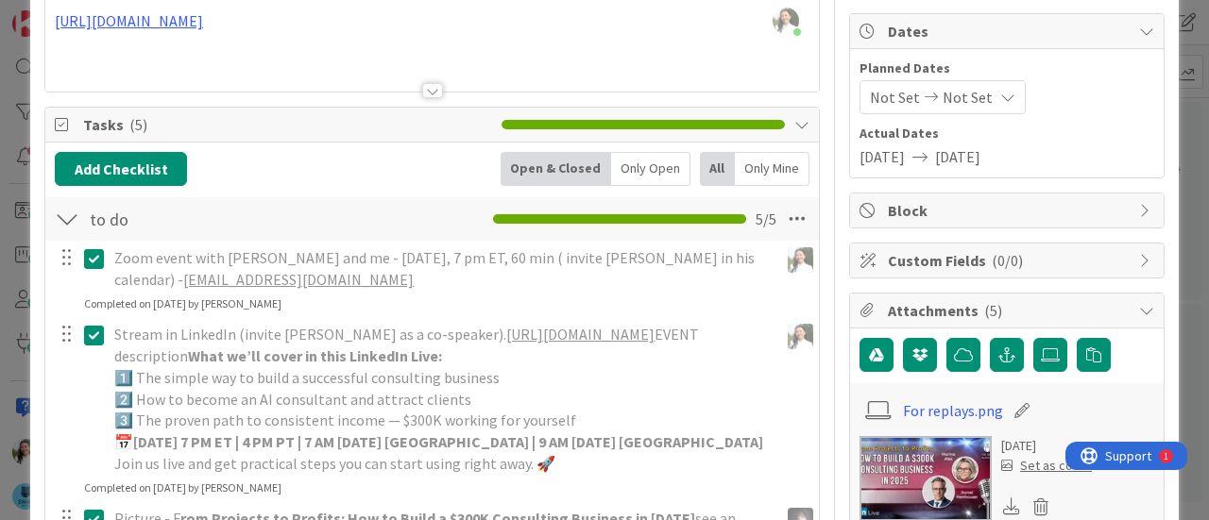
click at [0, 220] on div "ID 1728 The SWAY Academy Done Title 40 / 128 make a super successful LIVE with …" at bounding box center [604, 260] width 1209 height 520
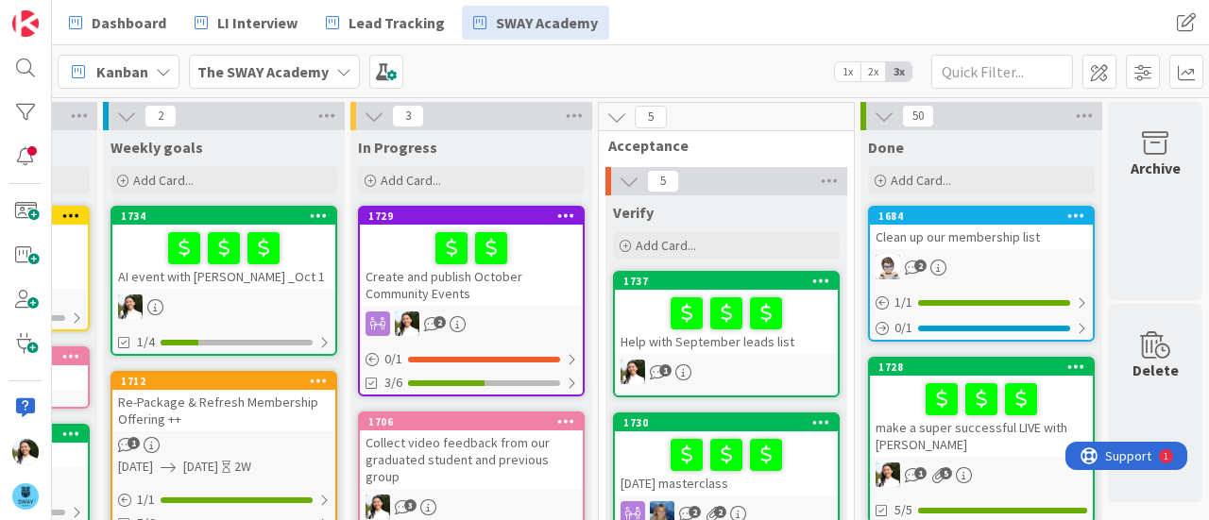
click at [278, 262] on div at bounding box center [224, 249] width 212 height 40
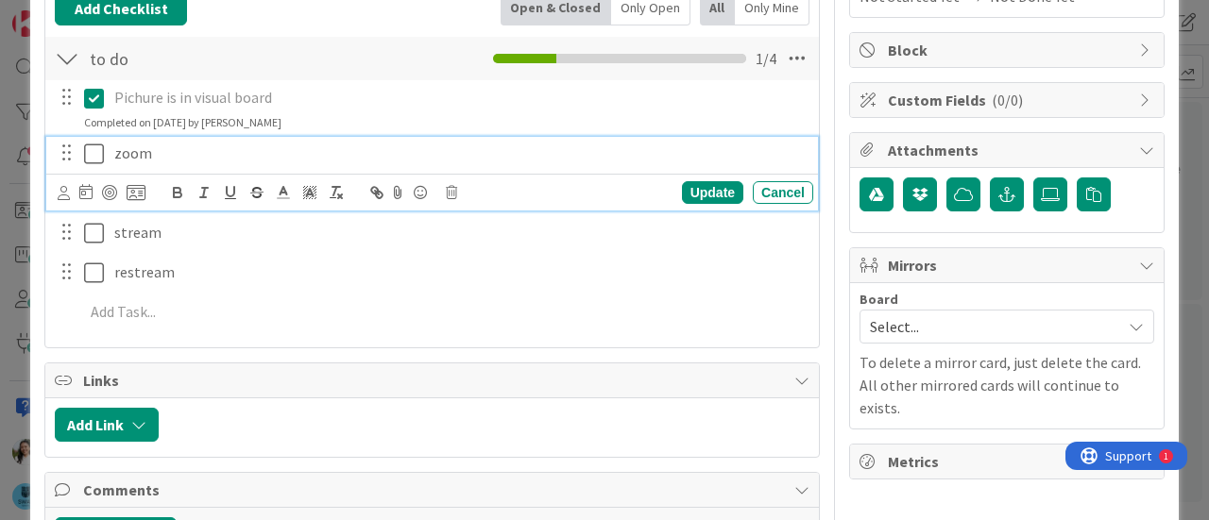
click at [94, 158] on icon at bounding box center [94, 154] width 20 height 23
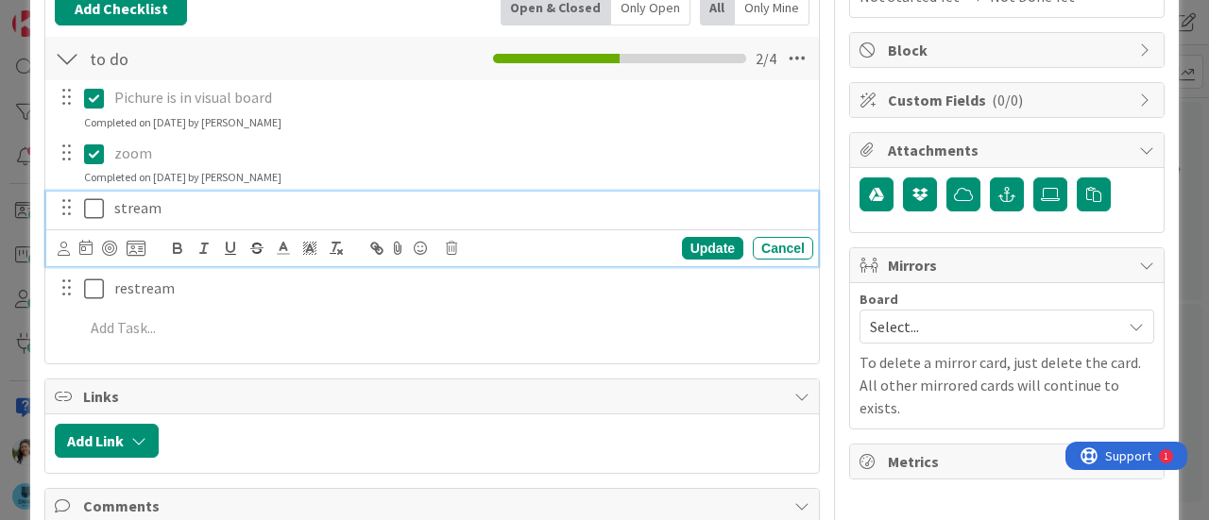
click at [93, 203] on icon at bounding box center [94, 208] width 20 height 23
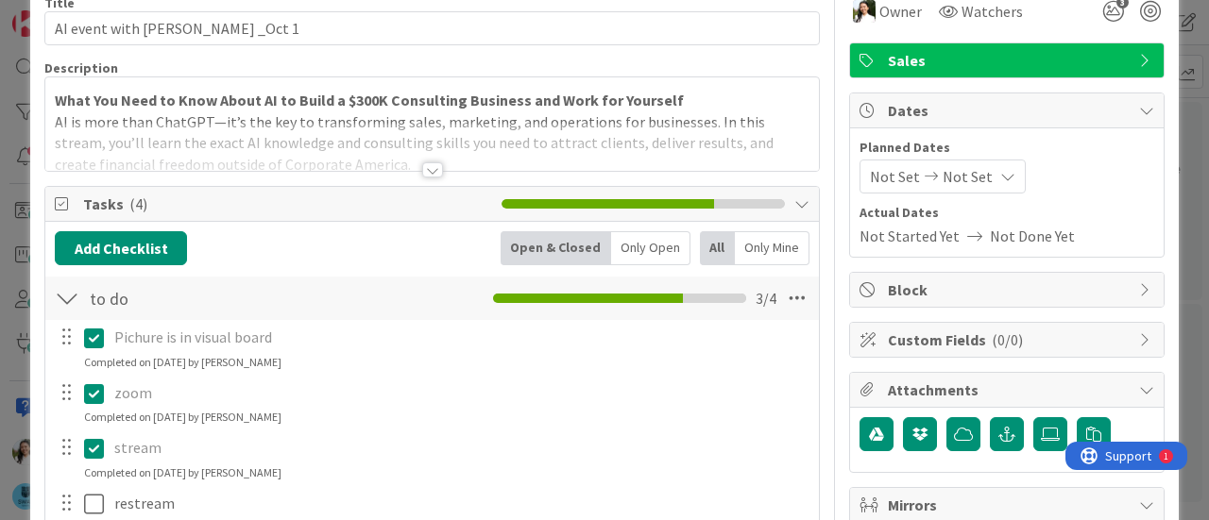
scroll to position [50, 0]
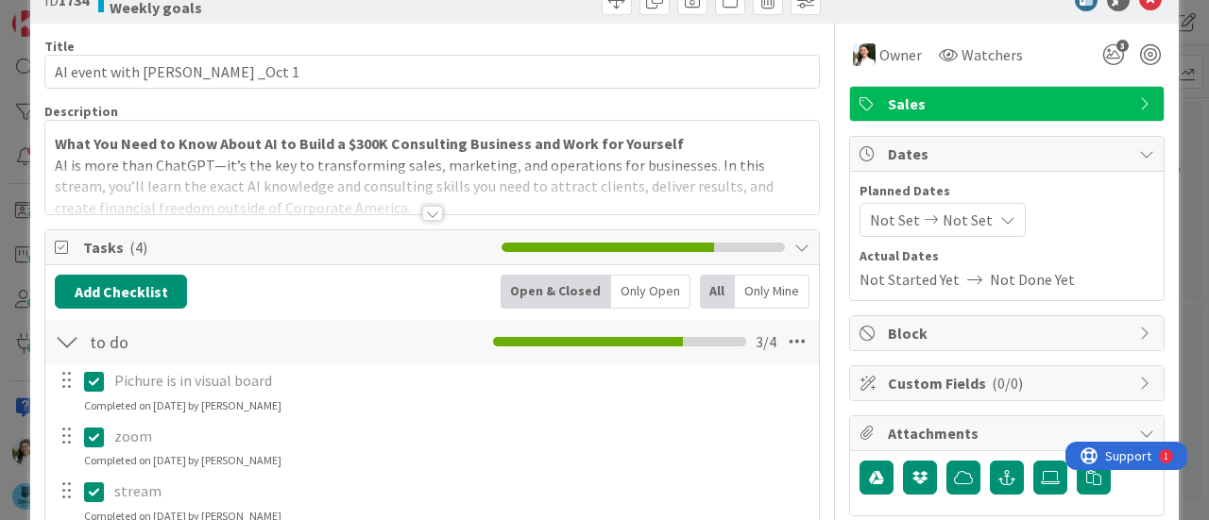
click at [378, 196] on div at bounding box center [432, 190] width 774 height 48
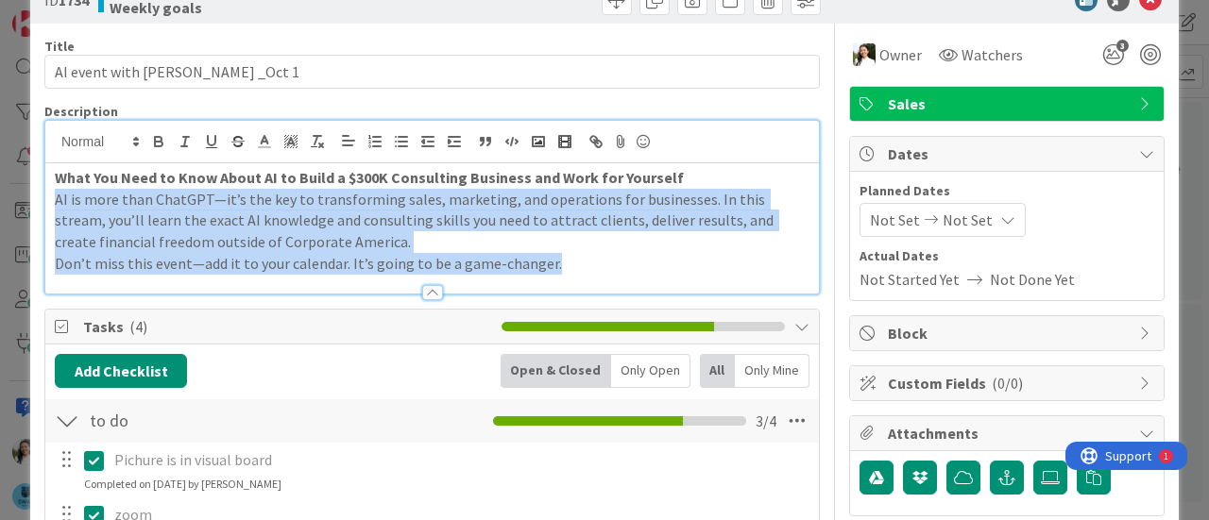
drag, startPoint x: 567, startPoint y: 261, endPoint x: 54, endPoint y: 195, distance: 517.2
click at [54, 195] on div "What You Need to Know About AI to Build a $300K Consulting Business and Work fo…" at bounding box center [432, 228] width 774 height 130
copy div "AI is more than ChatGPT—it’s the key to transforming sales, marketing, and oper…"
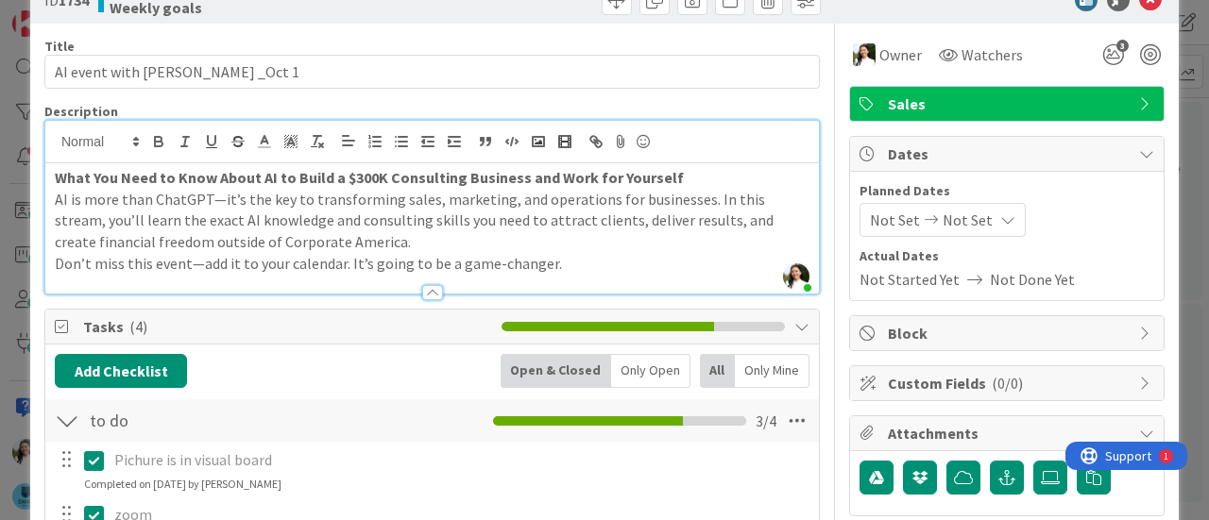
click at [0, 318] on div "ID 1734 The SWAY Academy Weekly goals Title 27 / 128 AI event with [PERSON_NAME…" at bounding box center [604, 260] width 1209 height 520
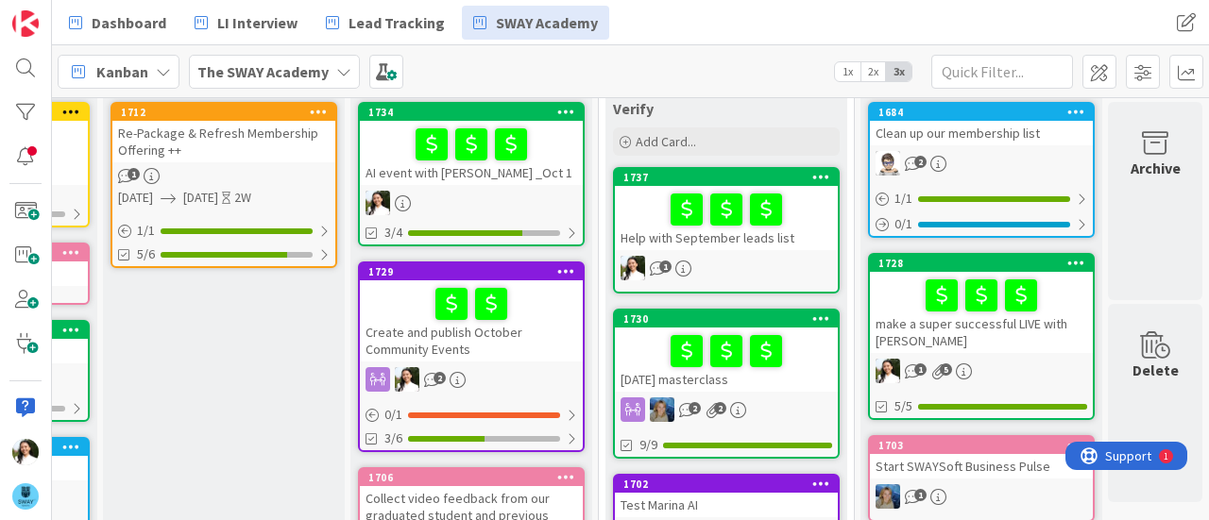
scroll to position [2, 469]
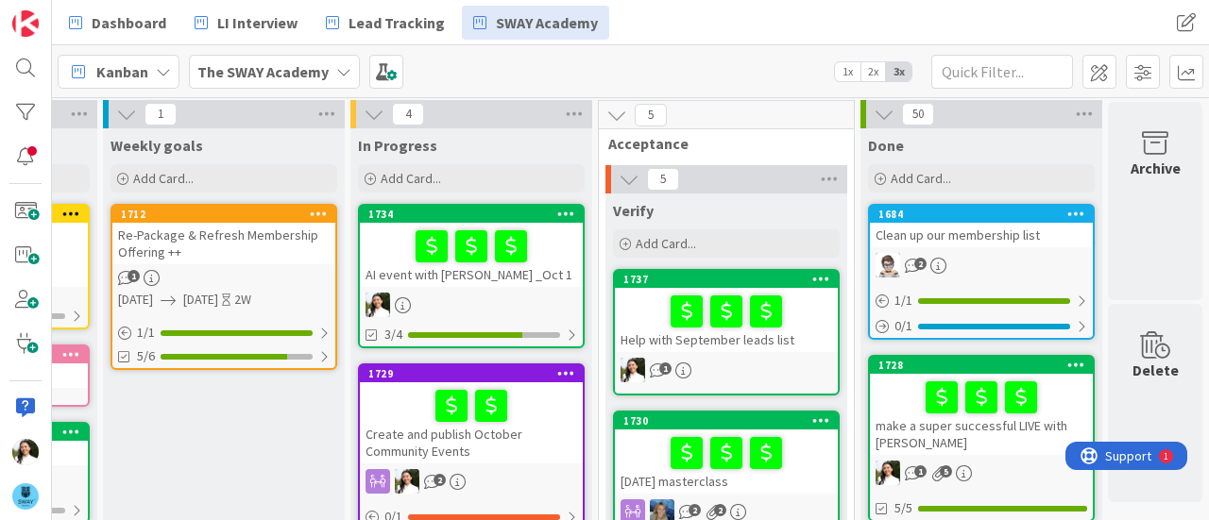
click at [538, 257] on div at bounding box center [472, 247] width 212 height 40
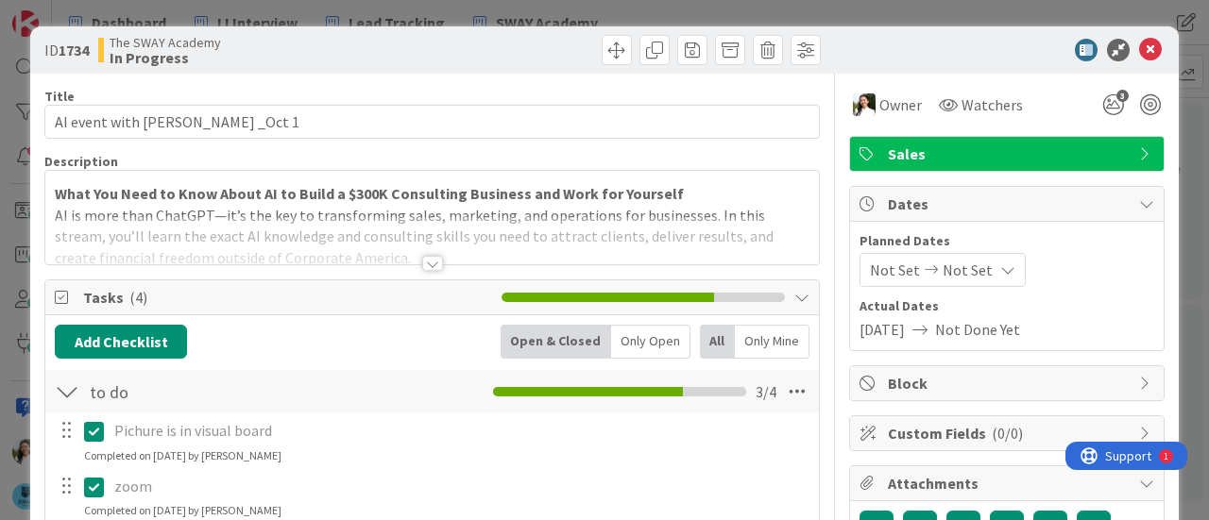
click at [361, 229] on div at bounding box center [432, 240] width 774 height 48
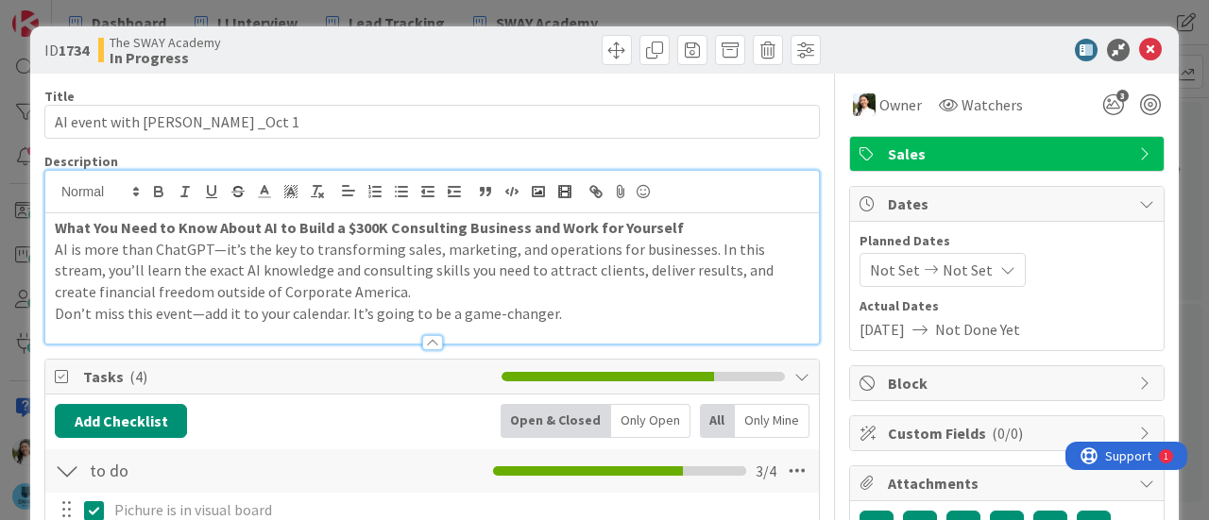
click at [62, 224] on strong "What You Need to Know About AI to Build a $300K Consulting Business and Work fo…" at bounding box center [369, 227] width 629 height 19
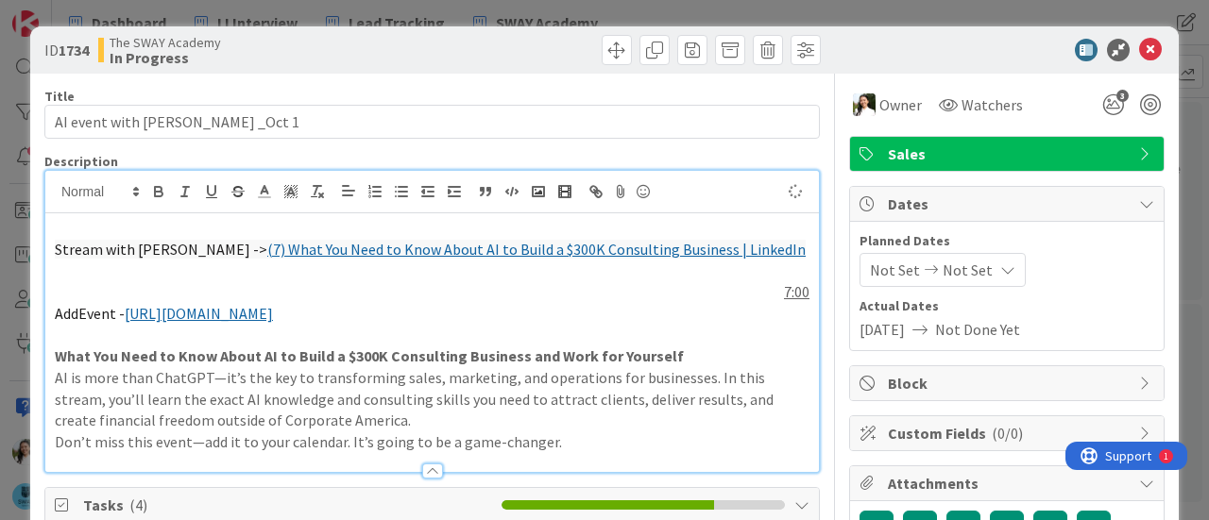
click at [62, 281] on p "7:00" at bounding box center [432, 292] width 755 height 22
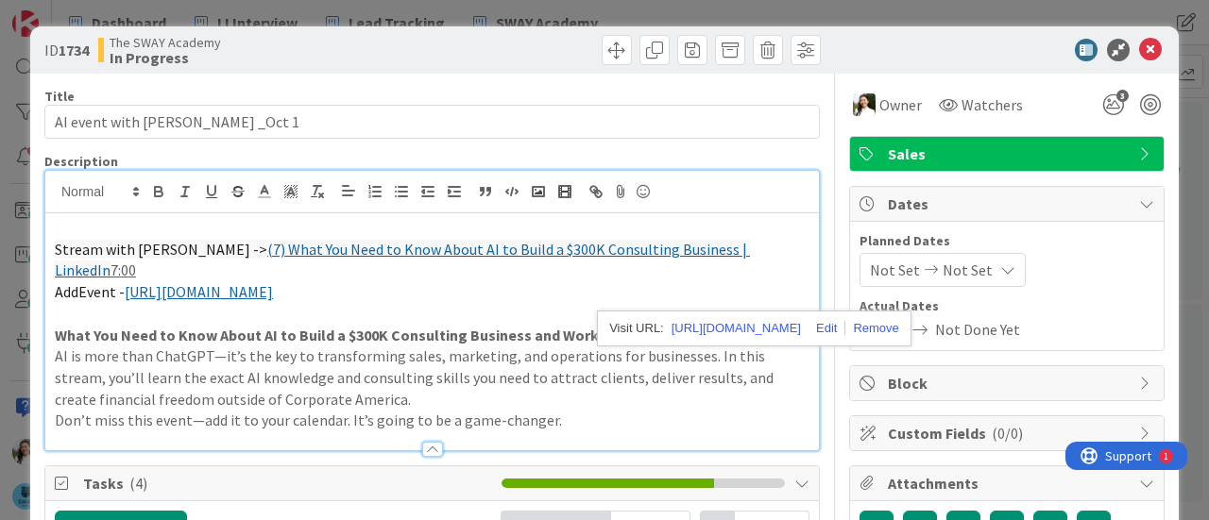
click at [0, 346] on div "ID 1734 The SWAY Academy In Progress Title 27 / 128 AI event with [PERSON_NAME]…" at bounding box center [604, 260] width 1209 height 520
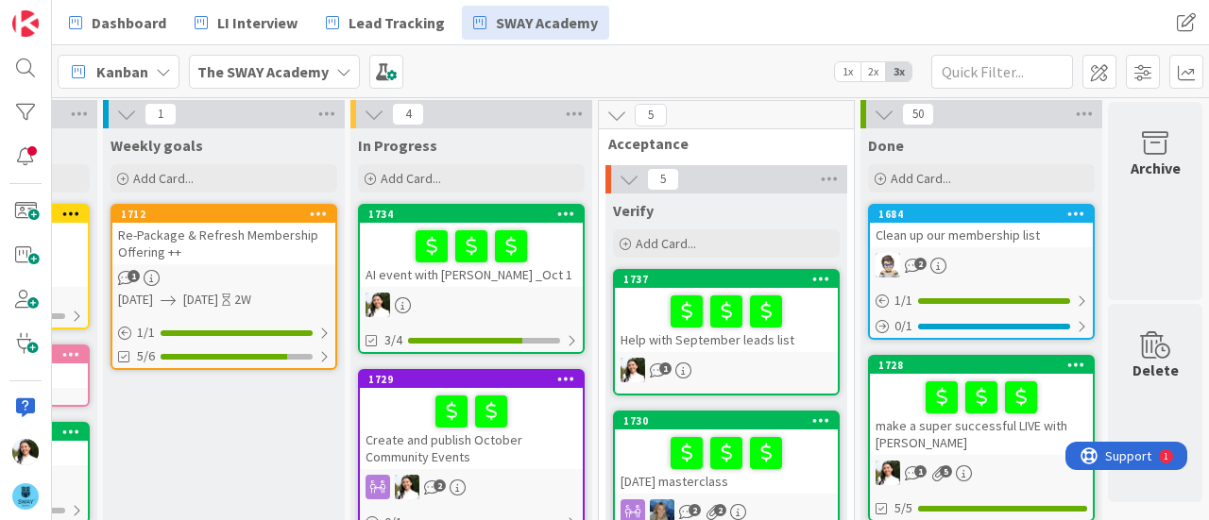
click at [495, 270] on div "AI event with [PERSON_NAME] _Oct 1" at bounding box center [471, 255] width 223 height 64
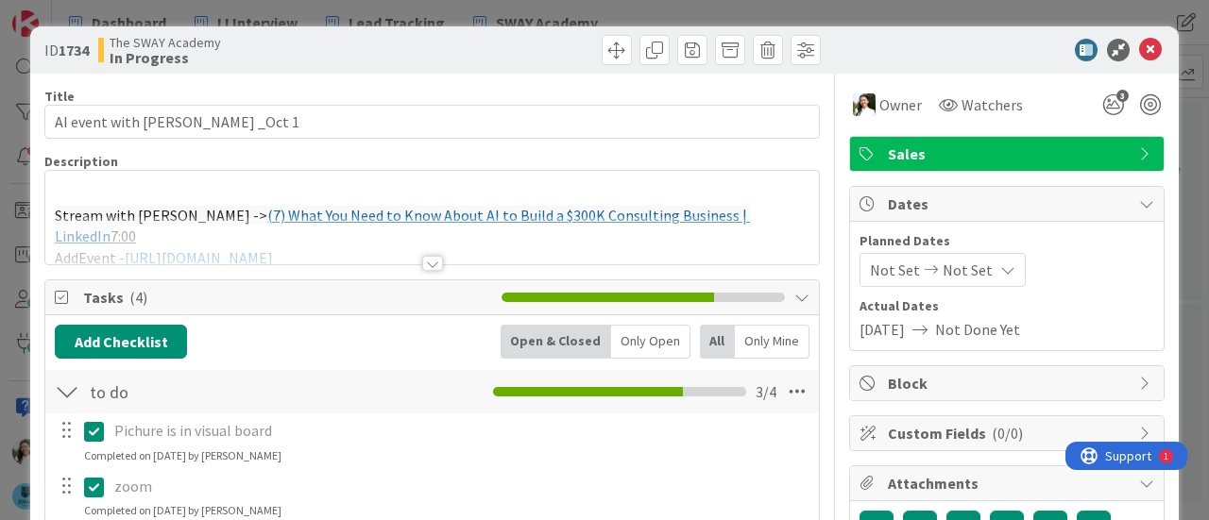
click at [429, 246] on div at bounding box center [432, 240] width 774 height 48
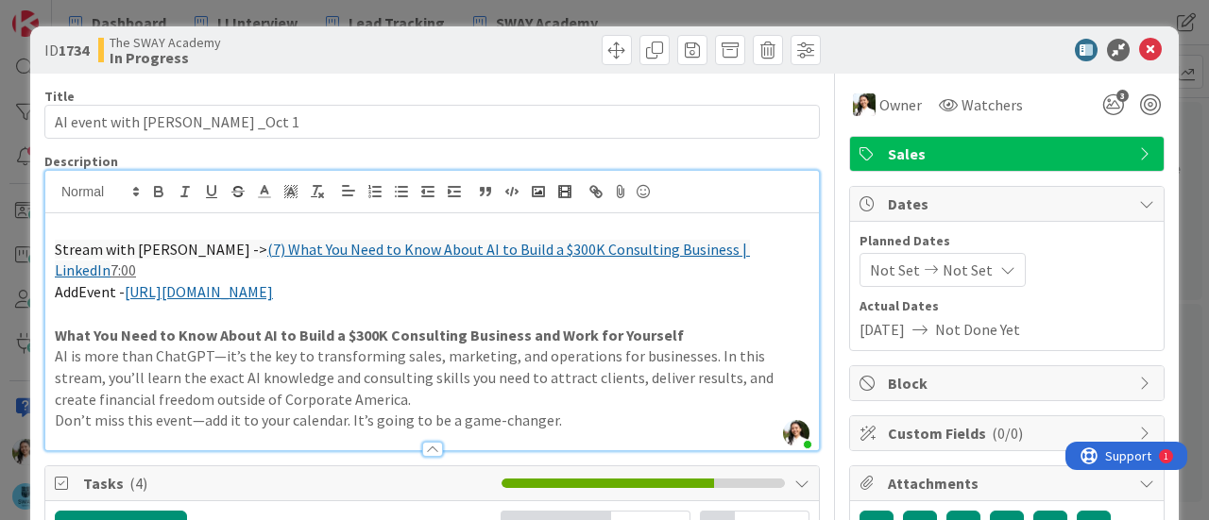
click at [0, 224] on div "ID 1734 The SWAY Academy In Progress Title 27 / 128 AI event with [PERSON_NAME]…" at bounding box center [604, 260] width 1209 height 520
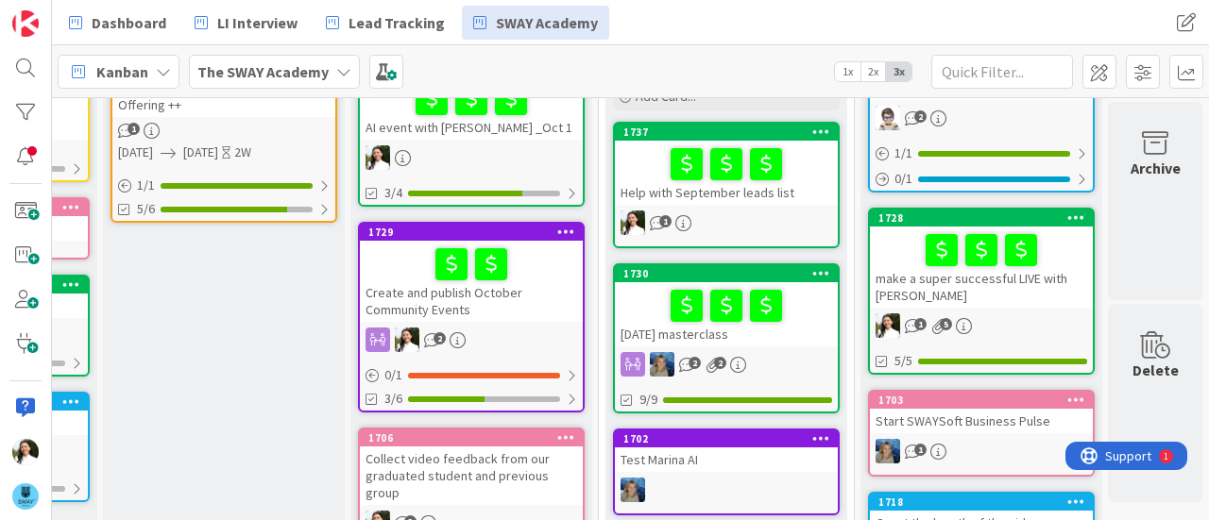
click at [945, 281] on div "make a super successful LIVE with [PERSON_NAME]" at bounding box center [981, 267] width 223 height 81
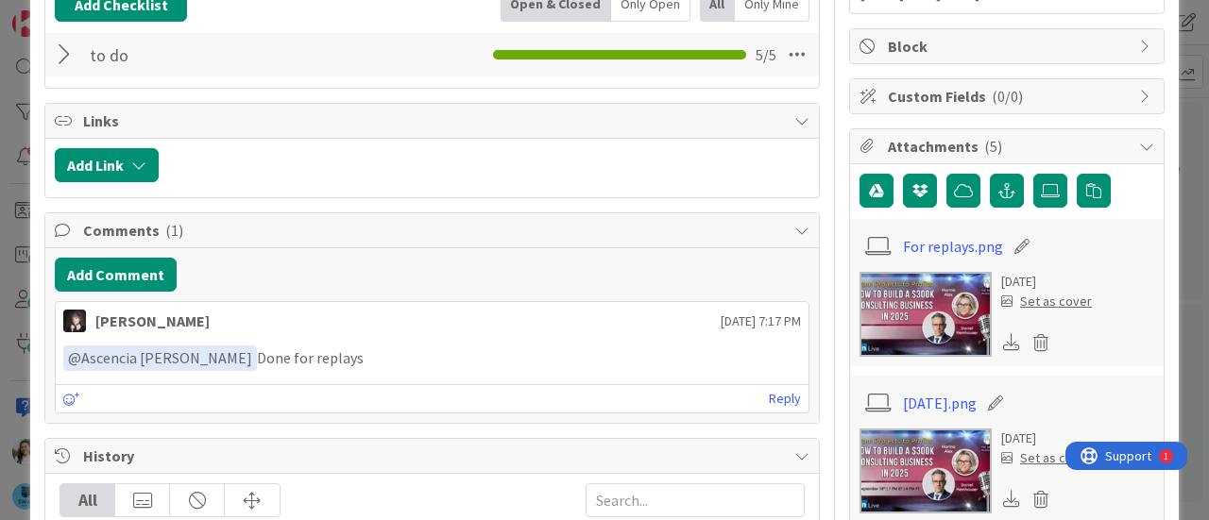
scroll to position [338, 0]
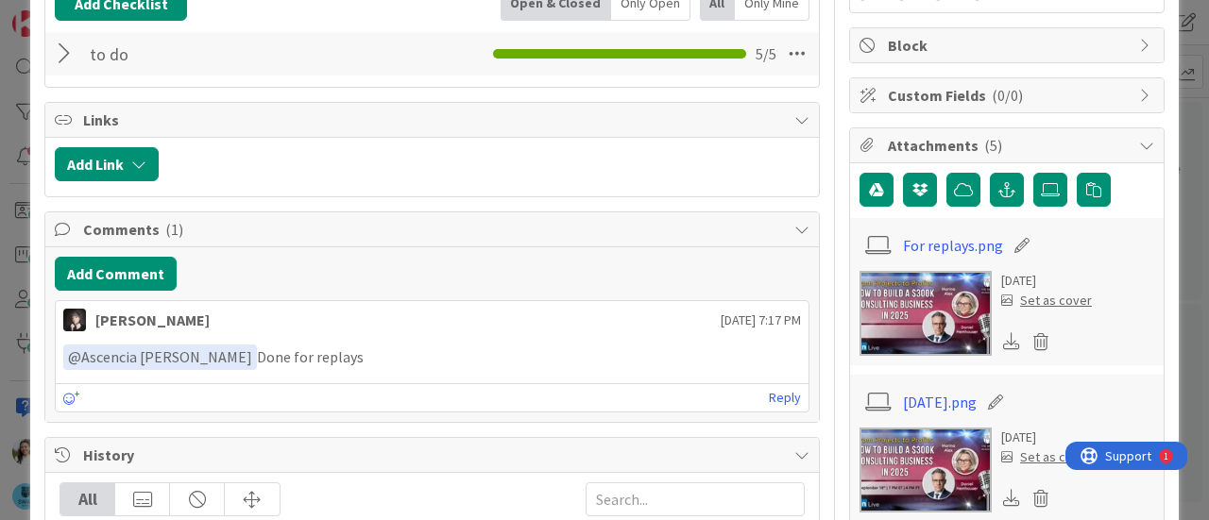
click at [64, 64] on div at bounding box center [67, 54] width 25 height 34
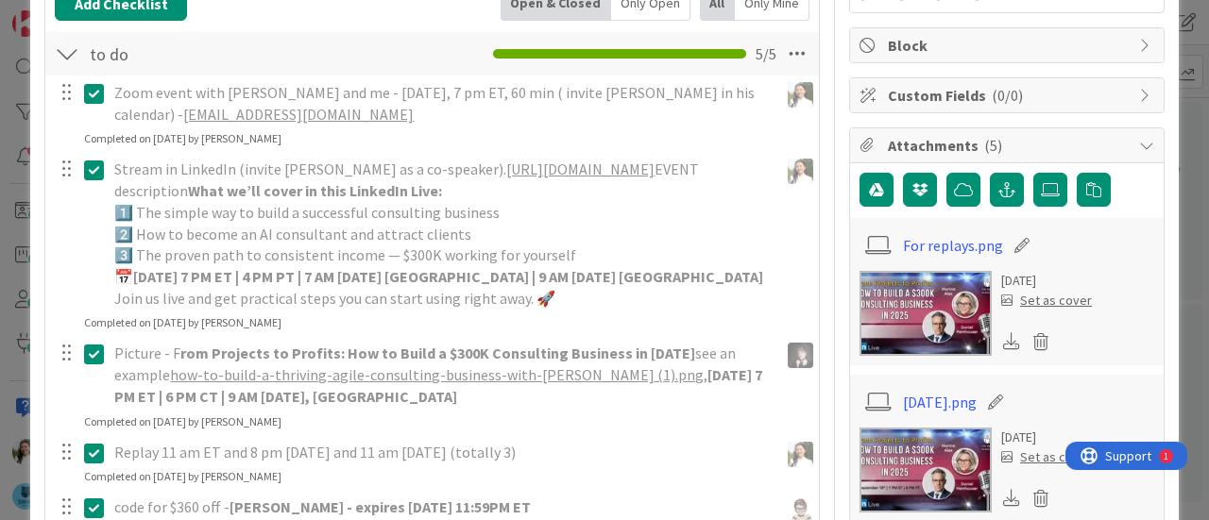
click at [89, 170] on icon at bounding box center [94, 170] width 20 height 23
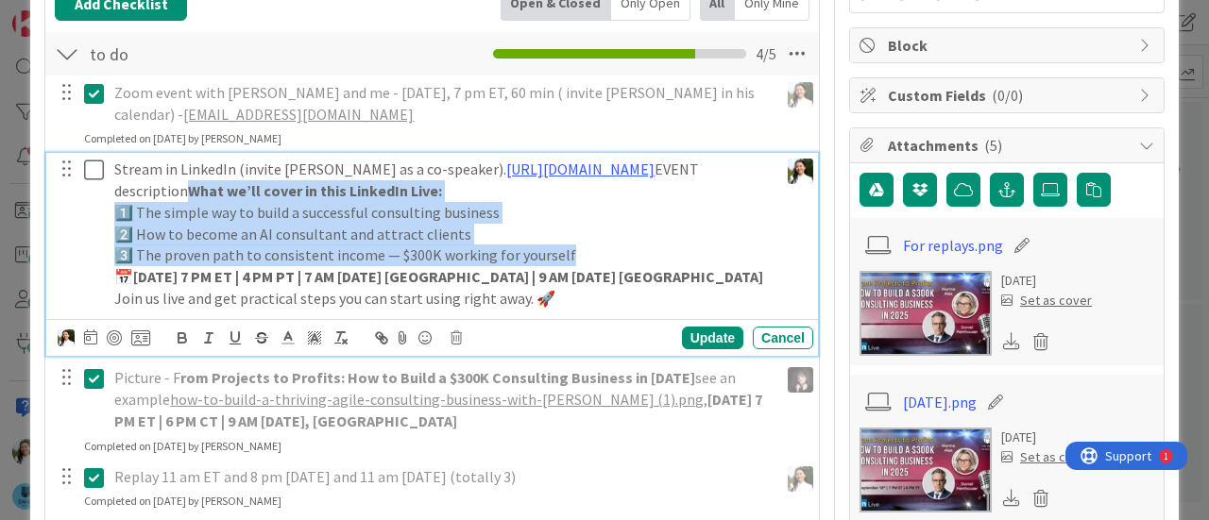
drag, startPoint x: 576, startPoint y: 254, endPoint x: 238, endPoint y: 190, distance: 344.2
click at [238, 190] on div "Stream in LinkedIn (invite [PERSON_NAME] as a co-speaker). [URL][DOMAIN_NAME] E…" at bounding box center [443, 234] width 672 height 162
copy div "What we’ll cover in this LinkedIn Live: 1️⃣ The simple way to build a successfu…"
click at [90, 169] on icon at bounding box center [94, 170] width 20 height 23
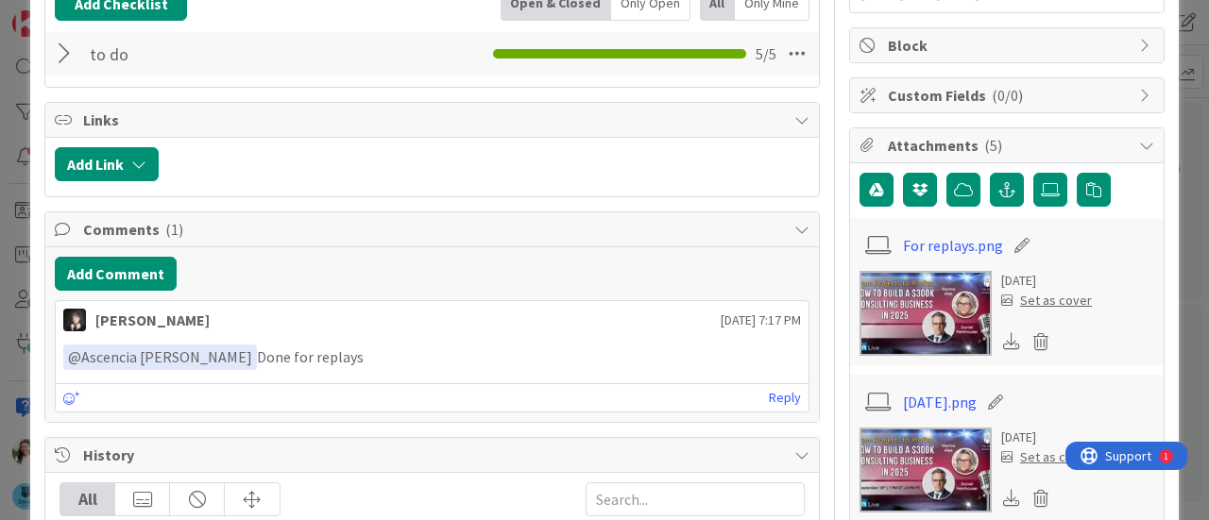
click at [0, 267] on div "ID 1728 The SWAY Academy Done Title 40 / 128 make a super successful LIVE with …" at bounding box center [604, 260] width 1209 height 520
